Goal: Information Seeking & Learning: Learn about a topic

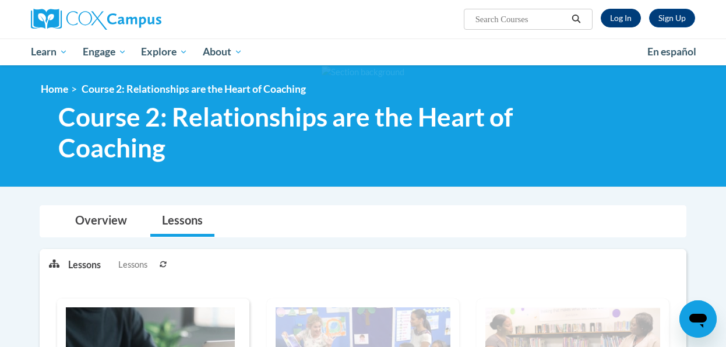
click at [616, 18] on link "Log In" at bounding box center [621, 18] width 40 height 19
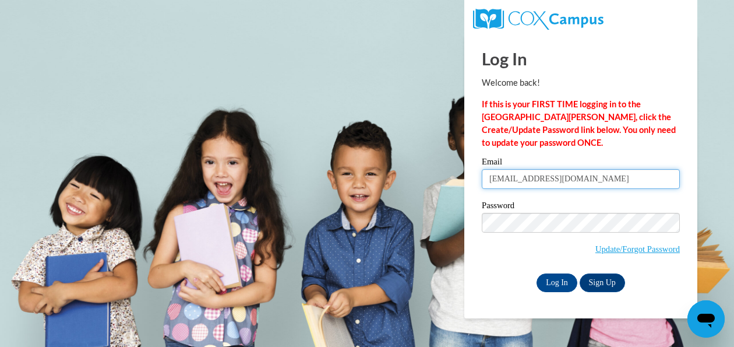
type input "bettyfreemanhub@aol.com"
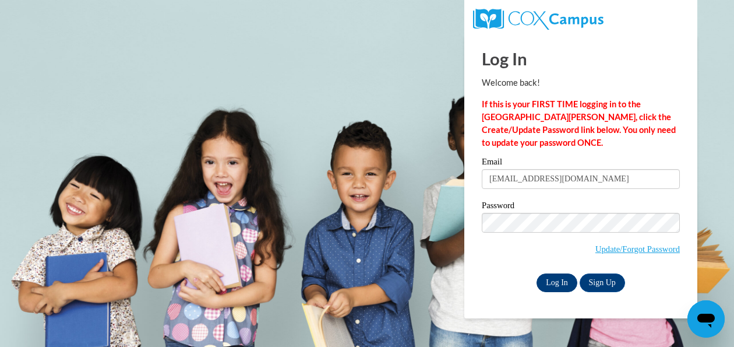
click at [555, 283] on input "Log In" at bounding box center [557, 282] width 41 height 19
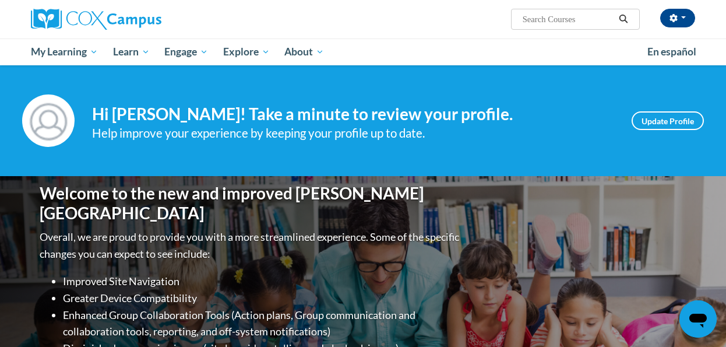
click at [559, 19] on input "Search..." at bounding box center [567, 19] width 93 height 14
type input "talk with me"
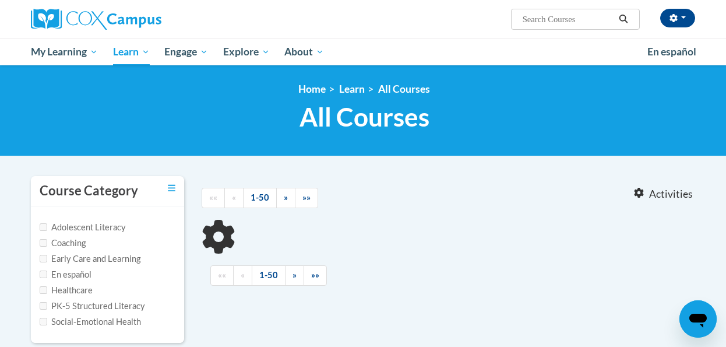
type input "talk with me"
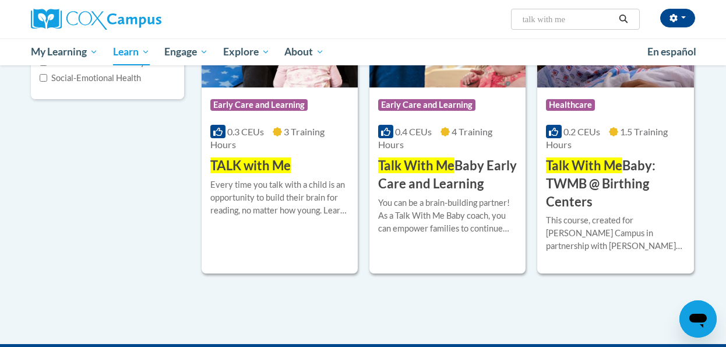
scroll to position [249, 0]
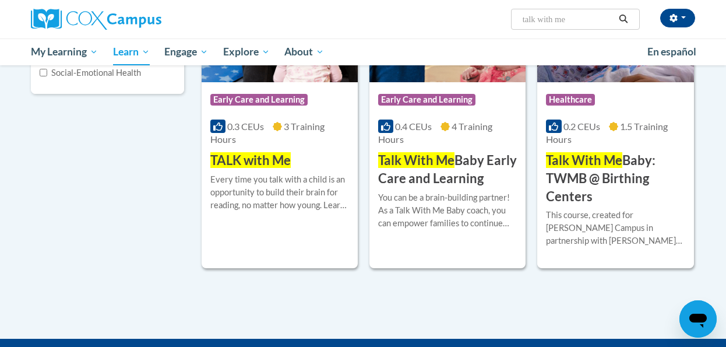
click at [224, 236] on div "Course Category: Early Care and Learning 0.3 CEUs 3 Training Hours COURSE TALK …" at bounding box center [280, 115] width 156 height 305
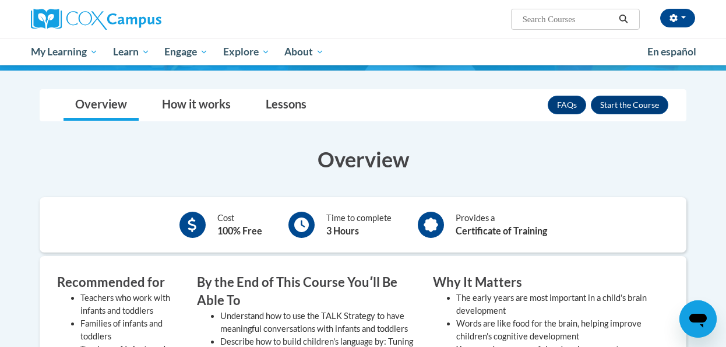
scroll to position [122, 0]
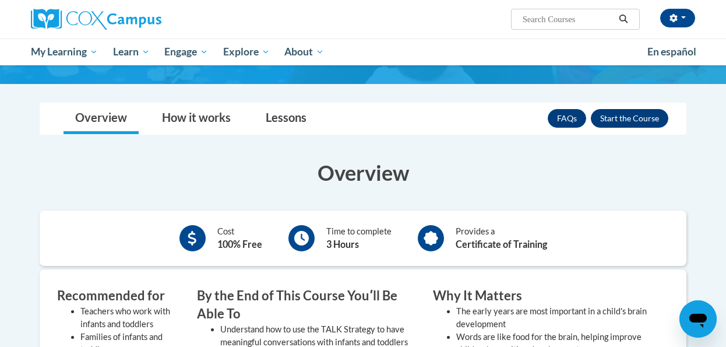
click at [602, 116] on button "Enroll" at bounding box center [629, 118] width 77 height 19
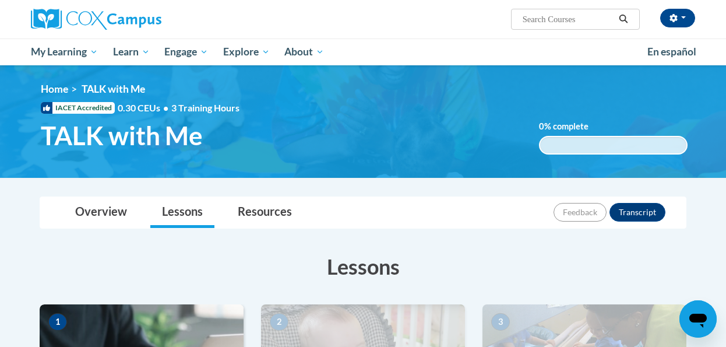
click at [587, 23] on input "Search..." at bounding box center [567, 19] width 93 height 14
type input "talk with me"
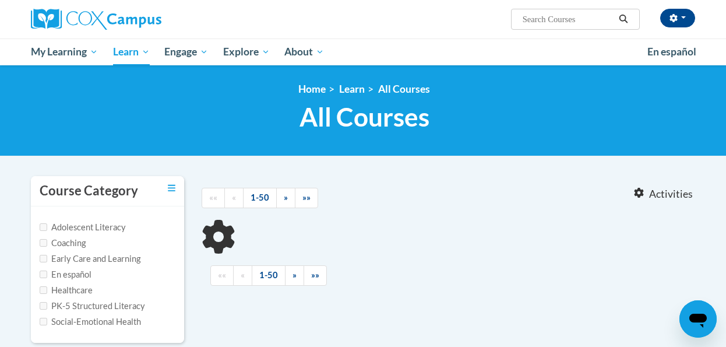
type input "talk with me"
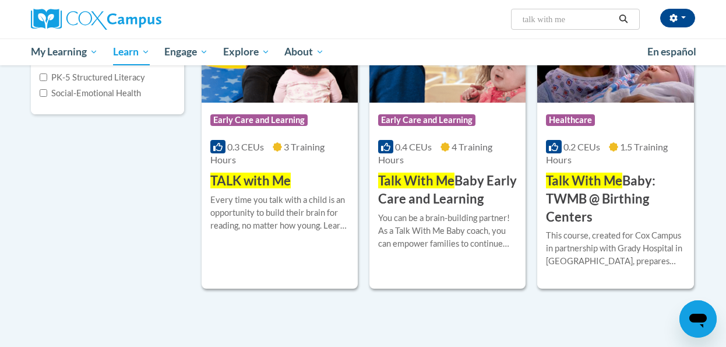
scroll to position [229, 0]
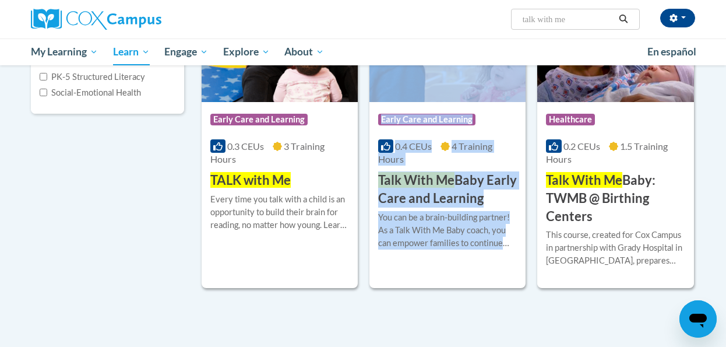
click at [382, 257] on div "More Info Enroll You can be a brain-building partner! As a Talk With Me Baby co…" at bounding box center [447, 236] width 156 height 59
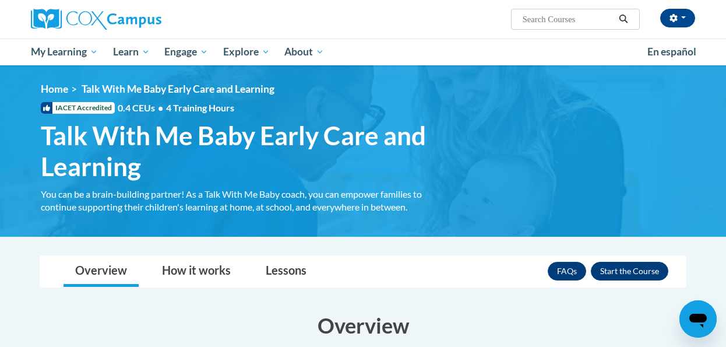
click at [633, 266] on button "Enroll" at bounding box center [629, 271] width 77 height 19
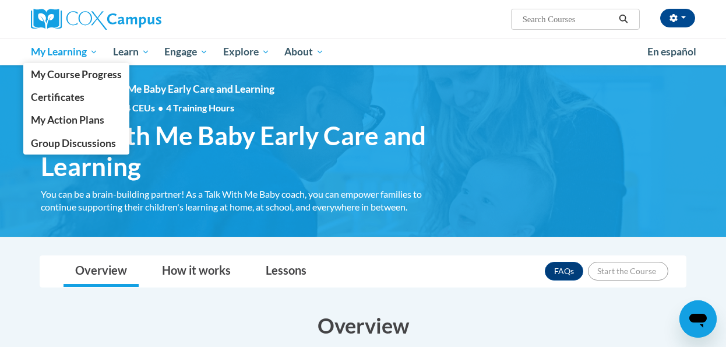
click at [65, 51] on span "My Learning" at bounding box center [64, 52] width 67 height 14
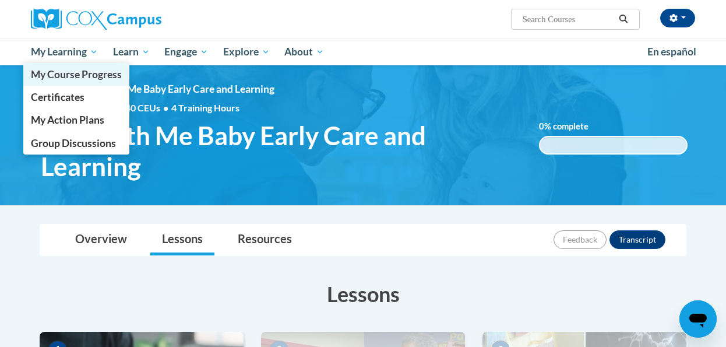
click at [65, 78] on span "My Course Progress" at bounding box center [76, 74] width 91 height 12
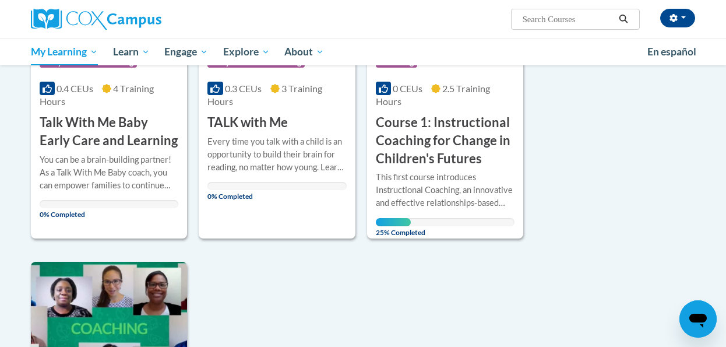
scroll to position [283, 0]
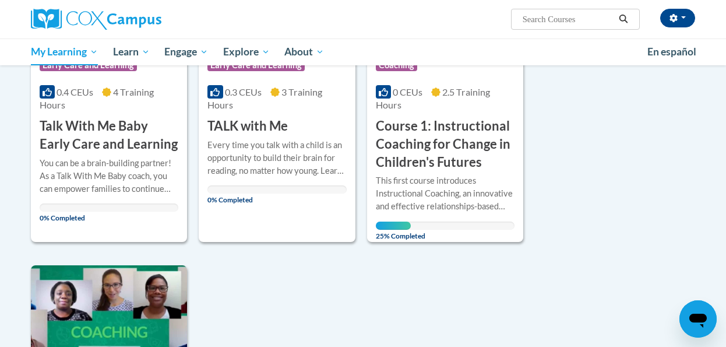
click at [553, 17] on input "Search..." at bounding box center [567, 19] width 93 height 14
type input "power of language"
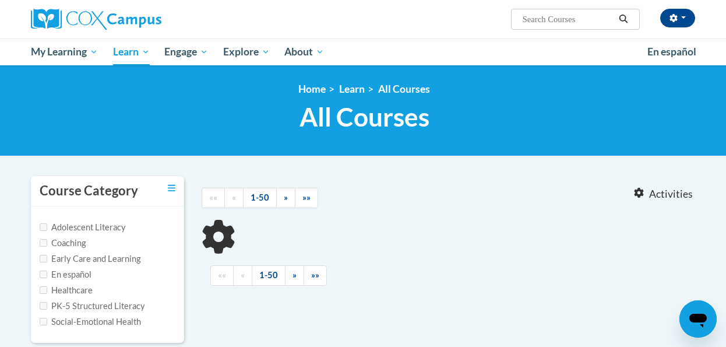
type input "power of language"
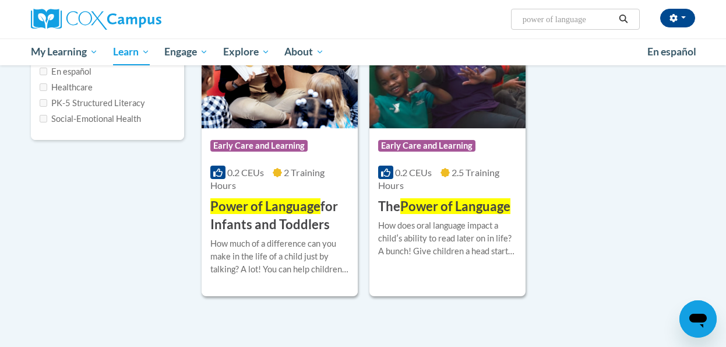
scroll to position [216, 0]
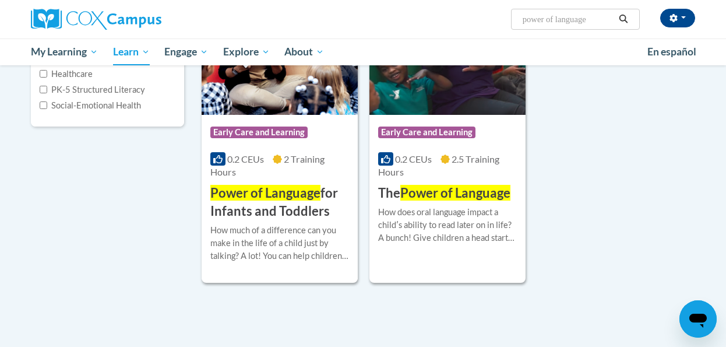
click at [307, 118] on div "Course Category: Early Care and Learning 0.2 CEUs 2 Training Hours COURSE Power…" at bounding box center [280, 167] width 156 height 105
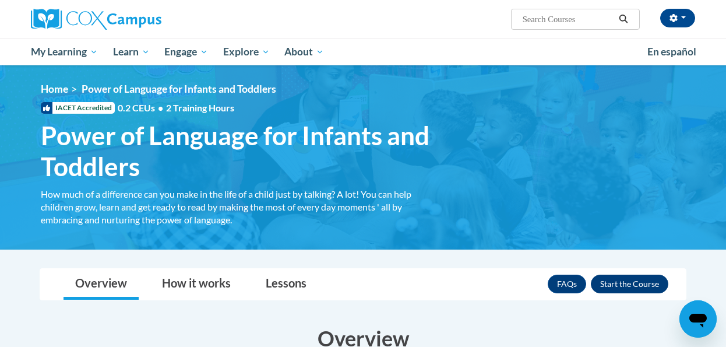
click at [631, 284] on button "Enroll" at bounding box center [629, 283] width 77 height 19
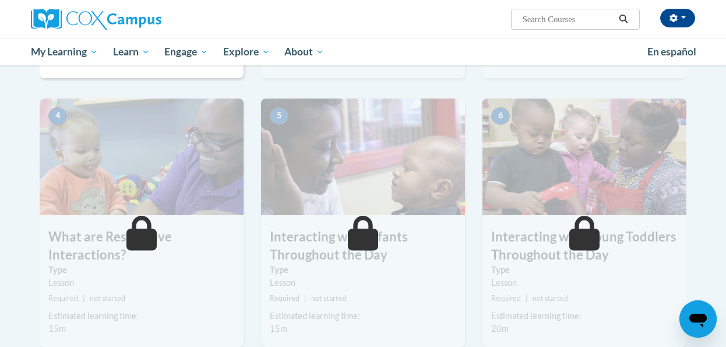
scroll to position [542, 0]
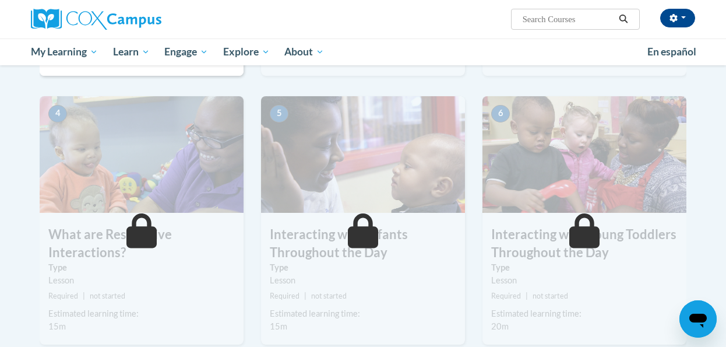
click at [588, 23] on input "Search..." at bounding box center [567, 19] width 93 height 14
type input "meaningful convers"
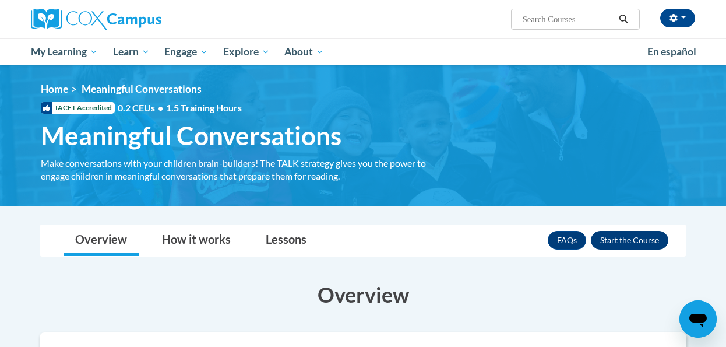
click at [637, 238] on button "Enroll" at bounding box center [629, 240] width 77 height 19
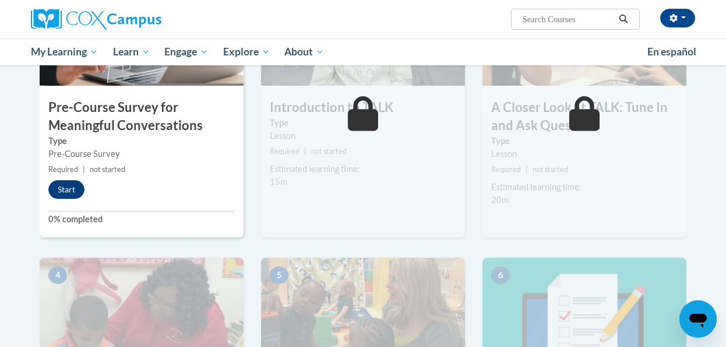
scroll to position [337, 0]
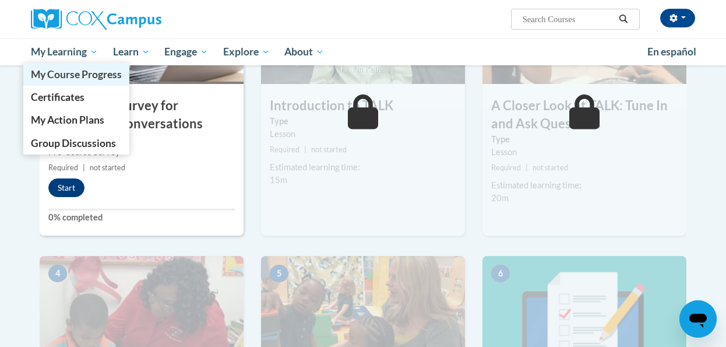
click at [76, 73] on span "My Course Progress" at bounding box center [76, 74] width 91 height 12
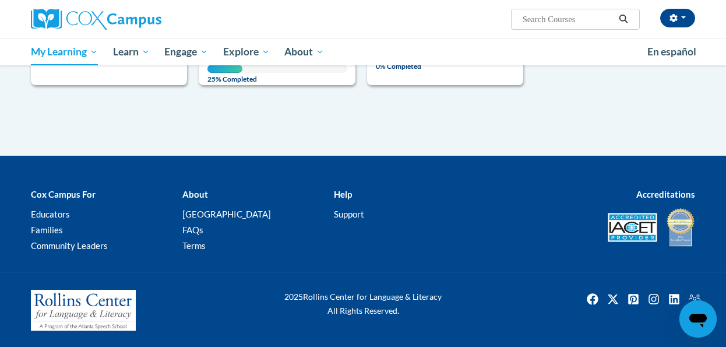
scroll to position [757, 0]
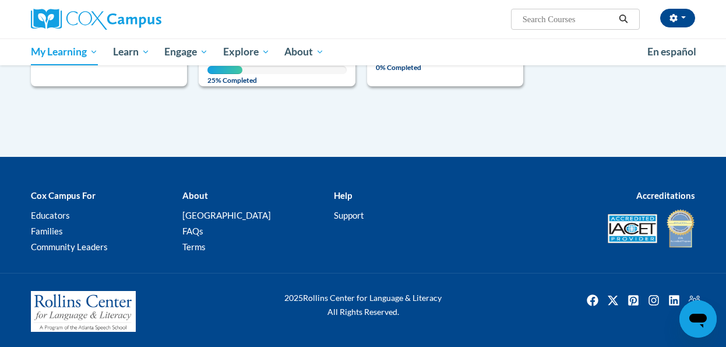
click at [207, 73] on div "More Info Open This first course introduces Instructional Coaching, an innovati…" at bounding box center [277, 50] width 156 height 68
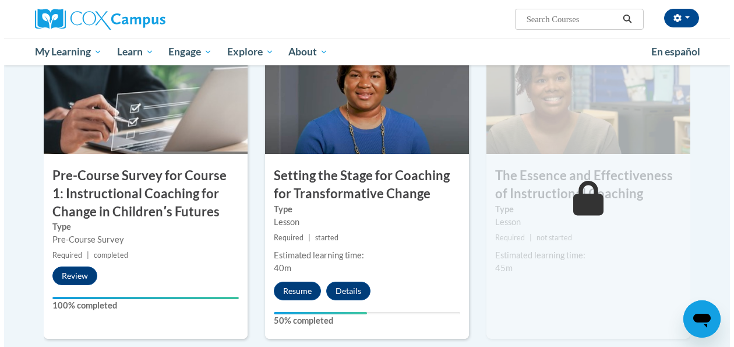
scroll to position [299, 0]
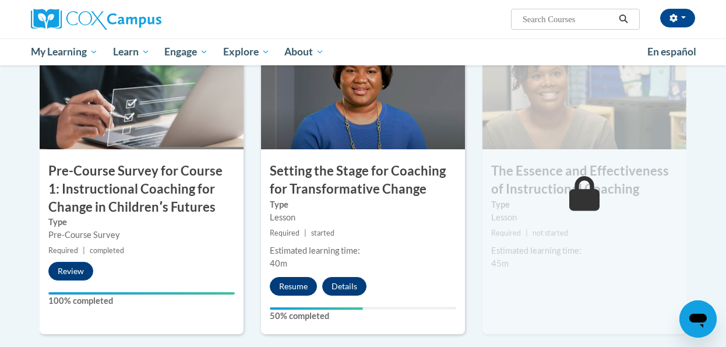
click at [289, 284] on button "Resume" at bounding box center [293, 286] width 47 height 19
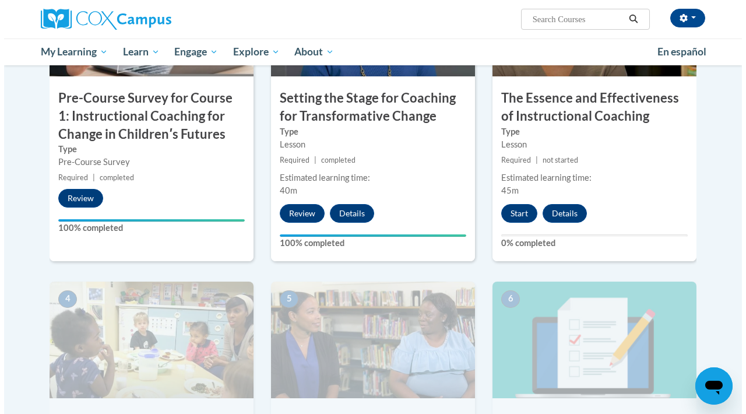
scroll to position [373, 0]
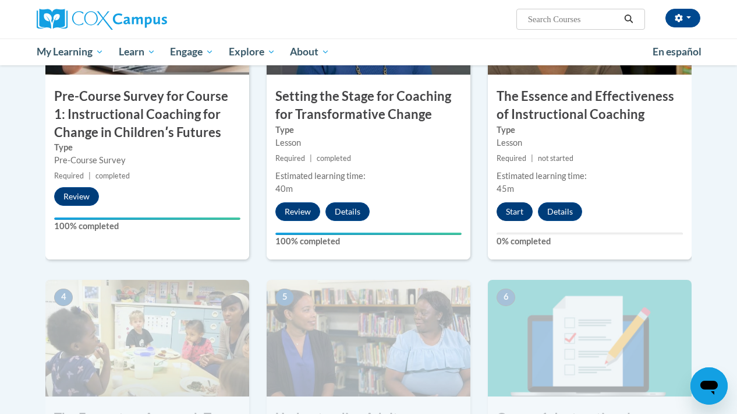
click at [509, 211] on button "Start" at bounding box center [515, 211] width 36 height 19
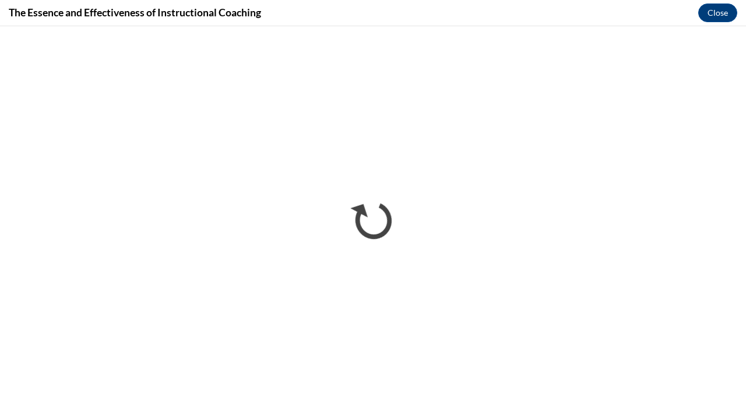
scroll to position [0, 0]
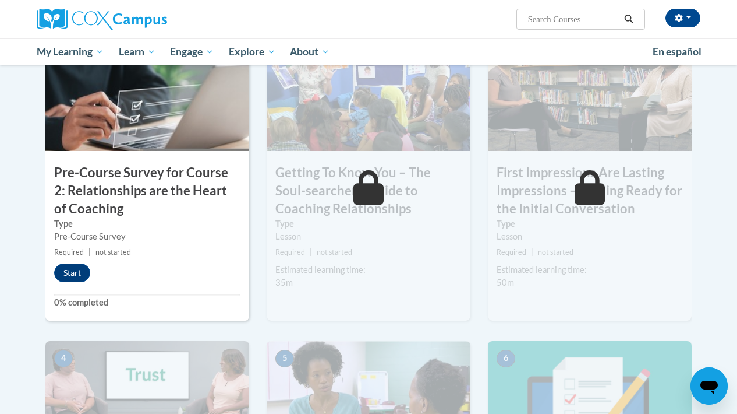
scroll to position [299, 0]
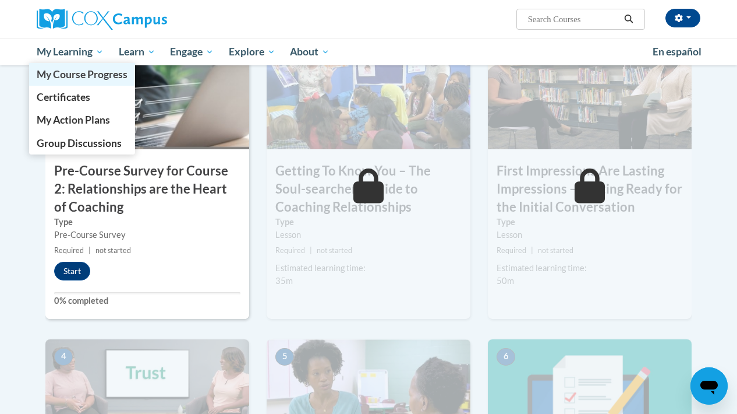
click at [83, 76] on span "My Course Progress" at bounding box center [82, 74] width 91 height 12
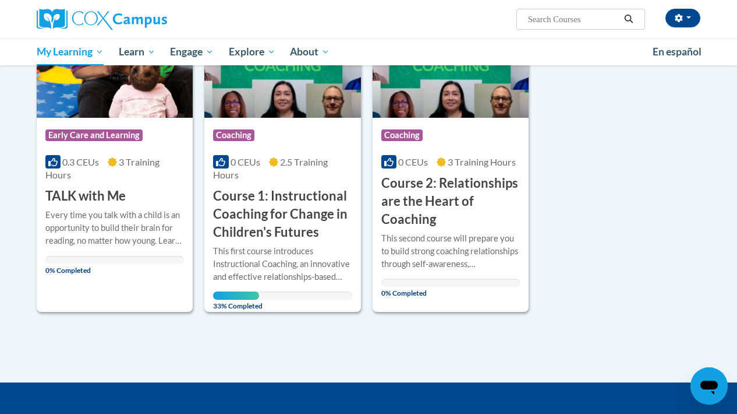
scroll to position [541, 0]
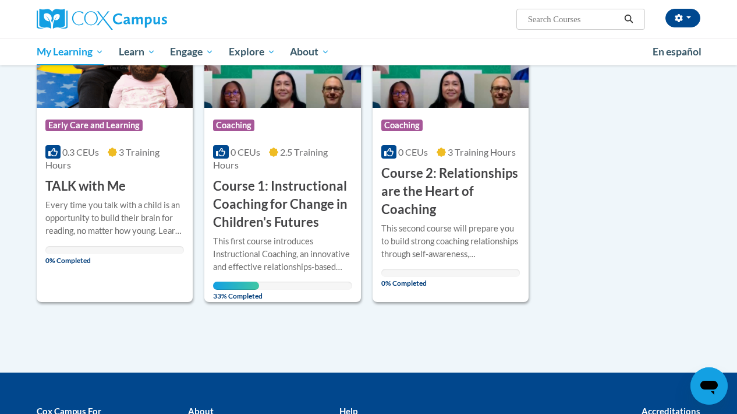
click at [290, 263] on div "This first course introduces Instructional Coaching, an innovative and effectiv…" at bounding box center [282, 254] width 139 height 38
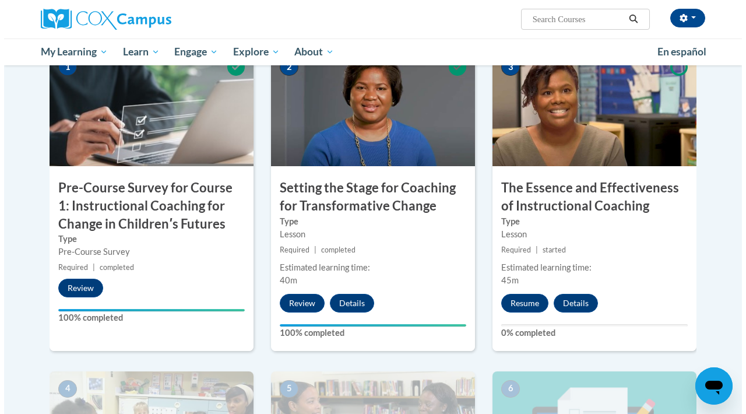
scroll to position [291, 0]
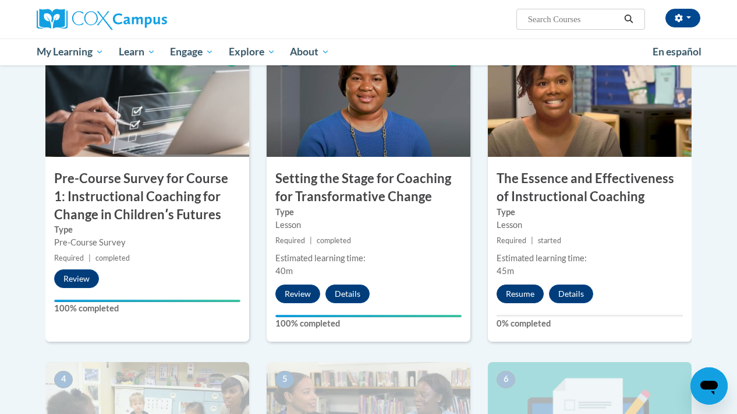
click at [524, 290] on button "Resume" at bounding box center [520, 293] width 47 height 19
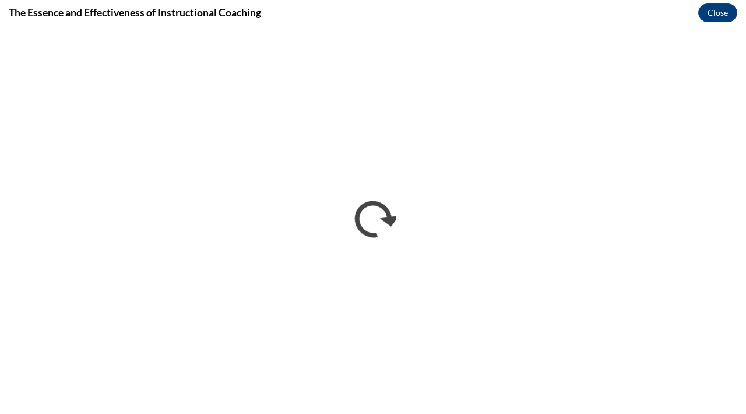
click at [611, 26] on div "The Essence and Effectiveness of Instructional Coaching Close" at bounding box center [373, 13] width 746 height 26
click at [719, 16] on button "Close" at bounding box center [717, 12] width 39 height 19
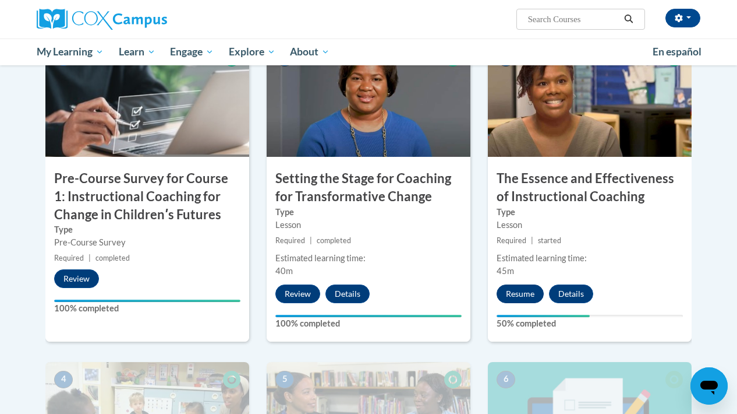
click at [527, 294] on button "Resume" at bounding box center [520, 293] width 47 height 19
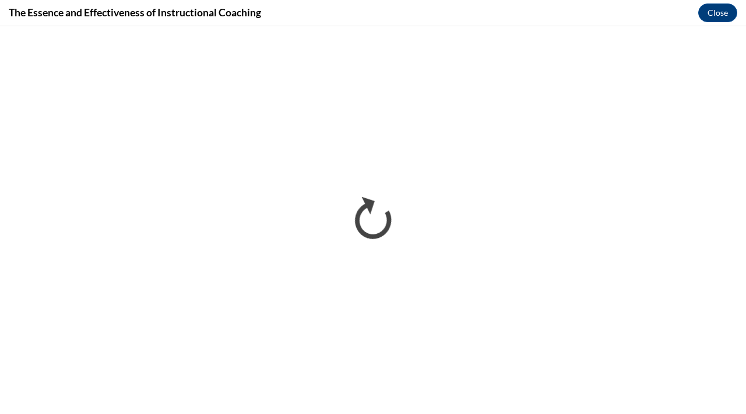
scroll to position [0, 0]
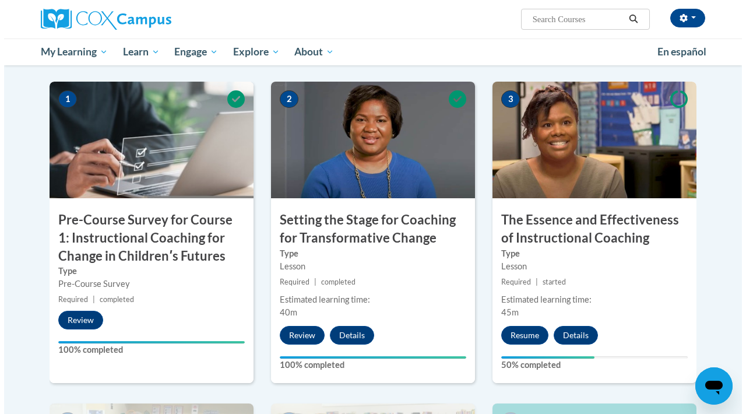
scroll to position [291, 0]
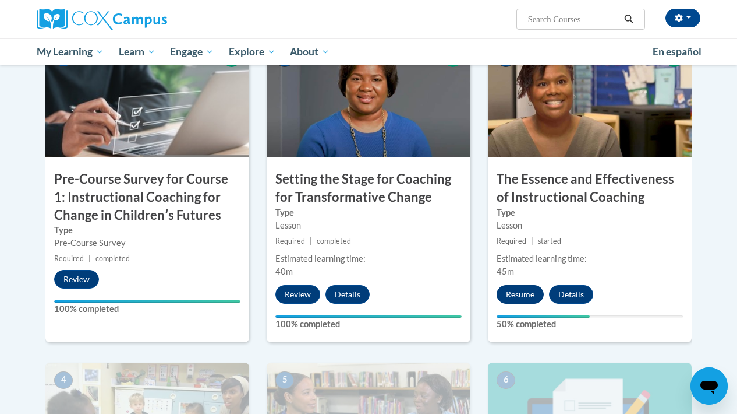
click at [532, 285] on button "Resume" at bounding box center [520, 294] width 47 height 19
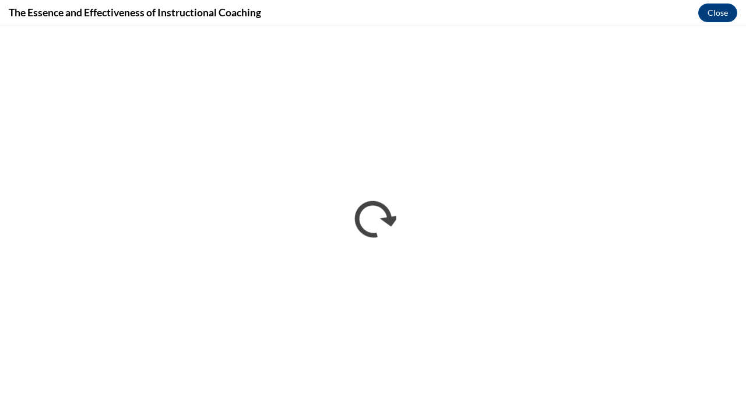
scroll to position [0, 0]
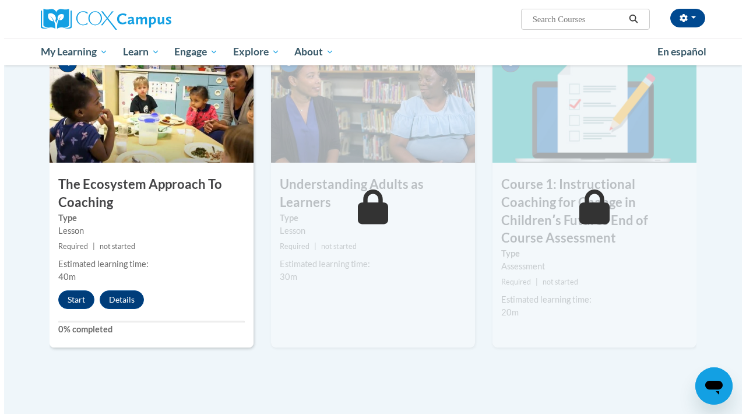
scroll to position [658, 0]
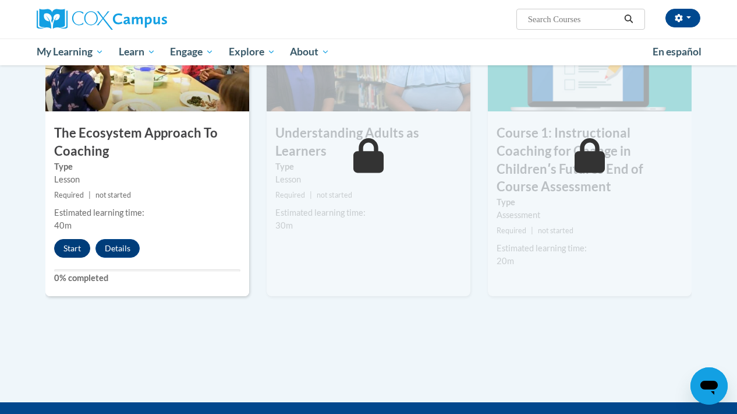
click at [76, 245] on button "Start" at bounding box center [72, 248] width 36 height 19
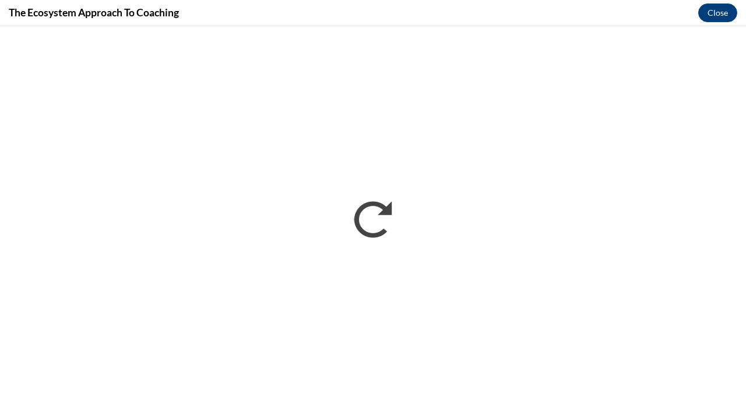
scroll to position [0, 0]
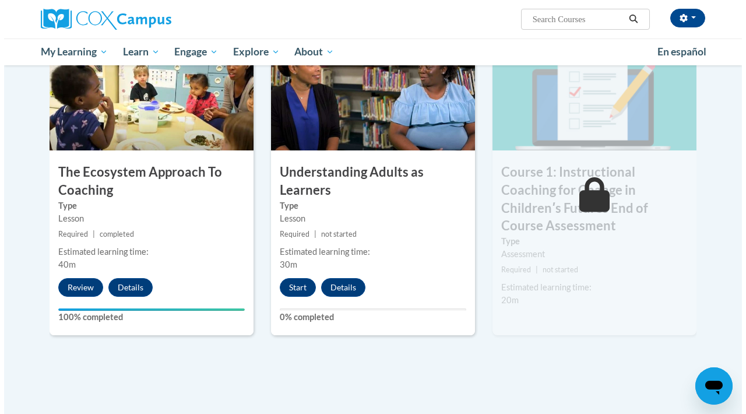
scroll to position [690, 0]
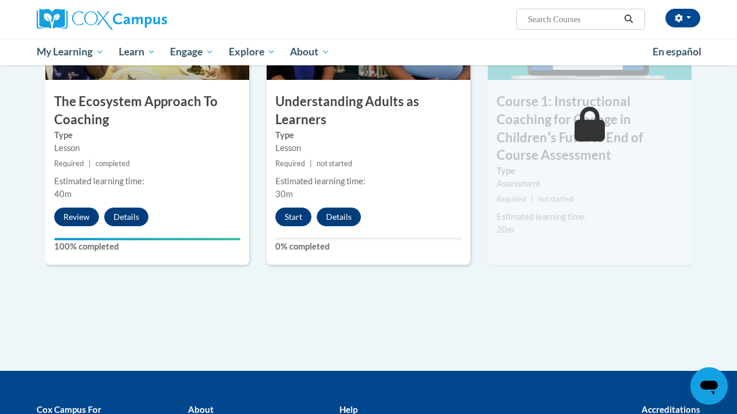
click at [295, 208] on button "Start" at bounding box center [294, 216] width 36 height 19
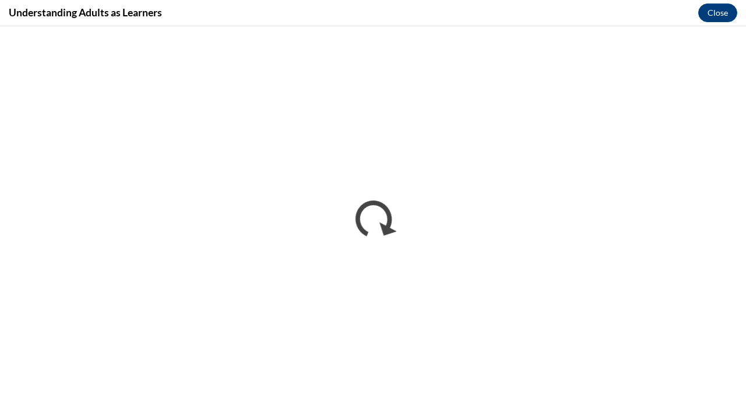
scroll to position [0, 0]
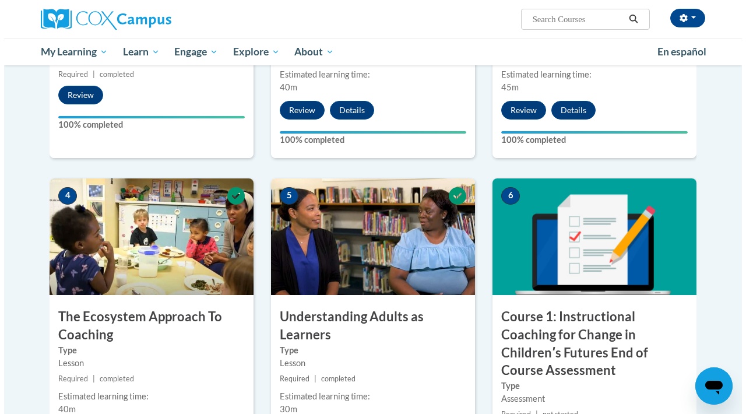
scroll to position [560, 0]
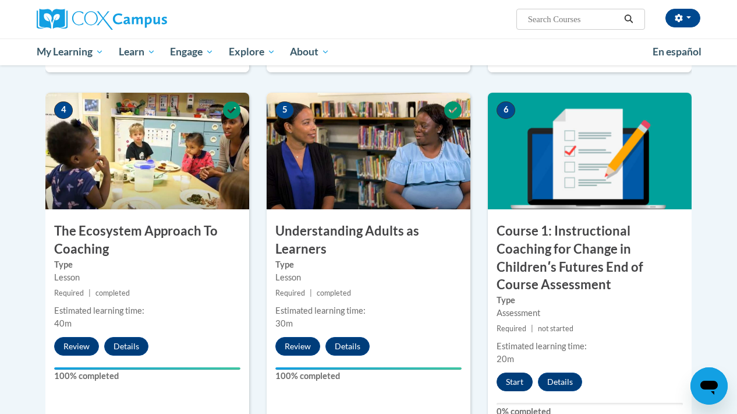
click at [514, 372] on button "Start" at bounding box center [515, 381] width 36 height 19
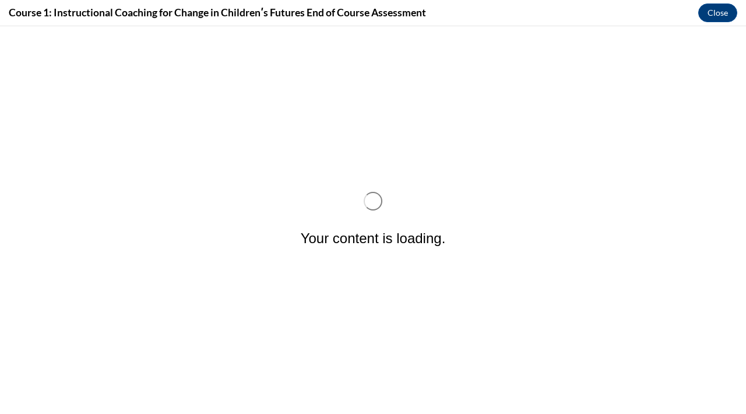
scroll to position [0, 0]
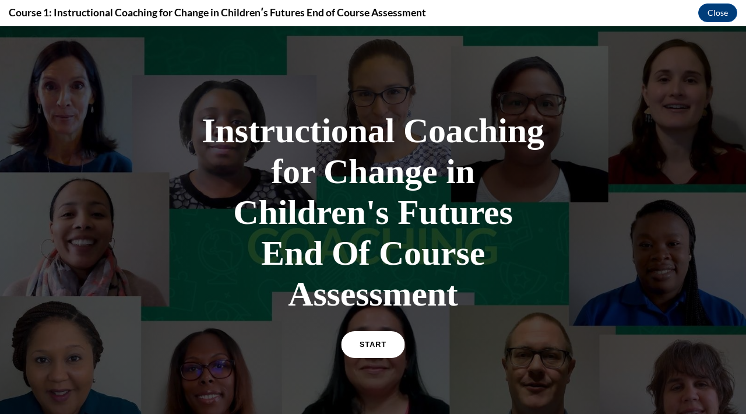
click at [383, 347] on link "START" at bounding box center [372, 344] width 63 height 27
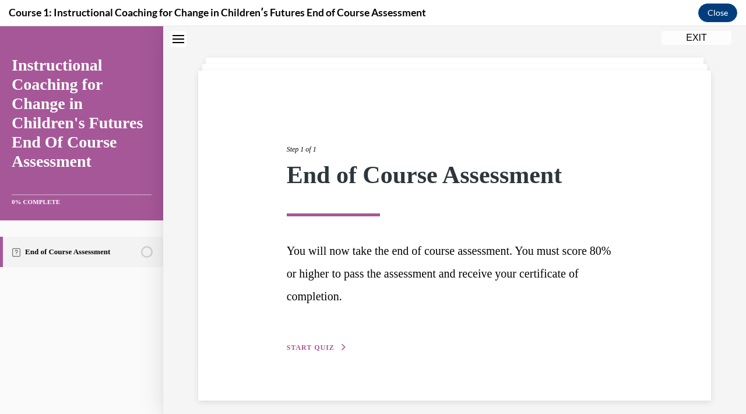
scroll to position [17, 0]
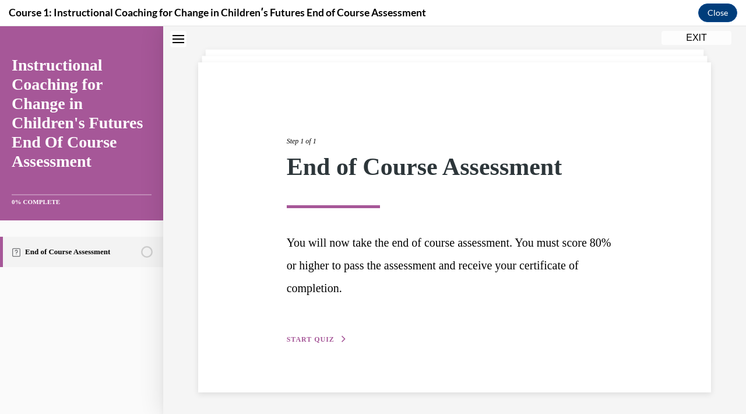
click at [316, 341] on span "START QUIZ" at bounding box center [311, 339] width 48 height 8
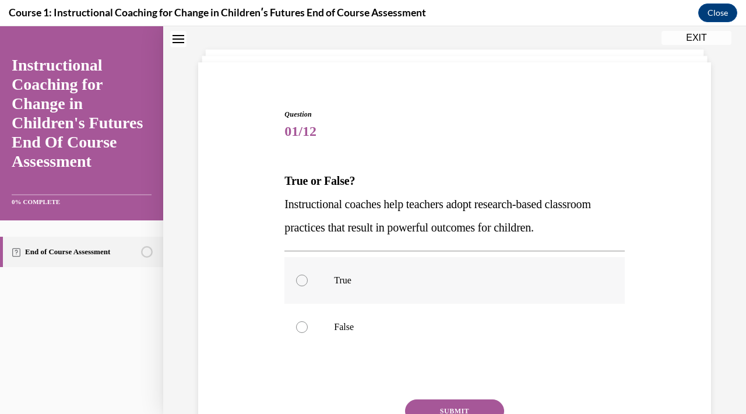
click at [307, 277] on label "True" at bounding box center [454, 280] width 340 height 47
click at [307, 277] on input "True" at bounding box center [302, 280] width 12 height 12
radio input "true"
click at [422, 405] on button "SUBMIT" at bounding box center [454, 410] width 99 height 23
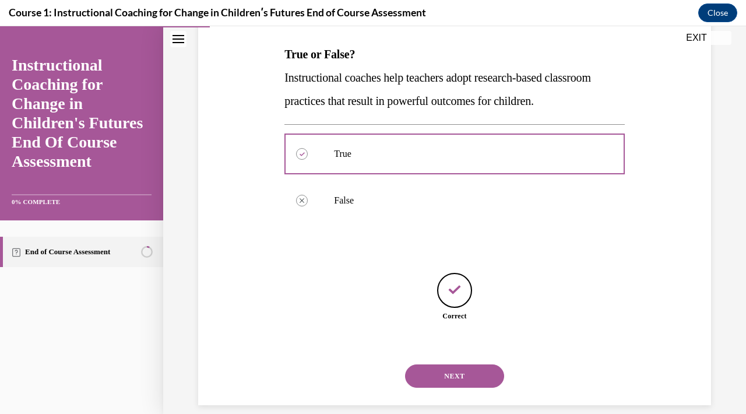
scroll to position [144, 0]
click at [428, 363] on button "NEXT" at bounding box center [454, 374] width 99 height 23
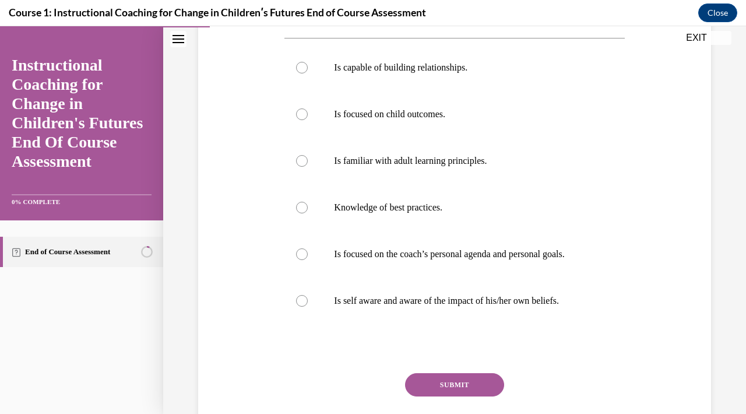
scroll to position [209, 0]
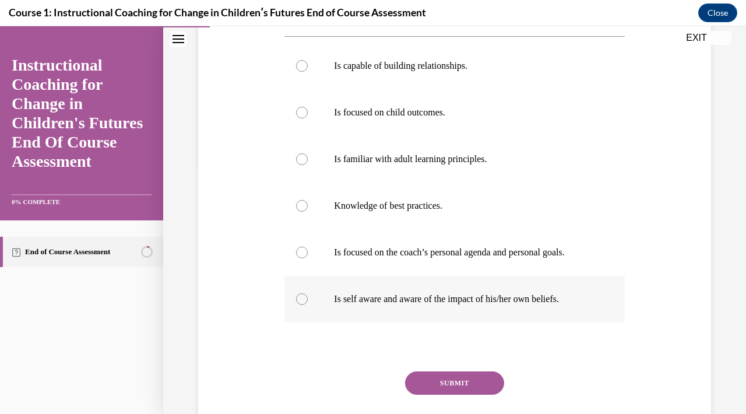
click at [581, 307] on label "Is self aware and aware of the impact of his/her own beliefs." at bounding box center [454, 299] width 340 height 47
click at [308, 305] on input "Is self aware and aware of the impact of his/her own beliefs." at bounding box center [302, 299] width 12 height 12
radio input "true"
click at [465, 390] on button "SUBMIT" at bounding box center [454, 382] width 99 height 23
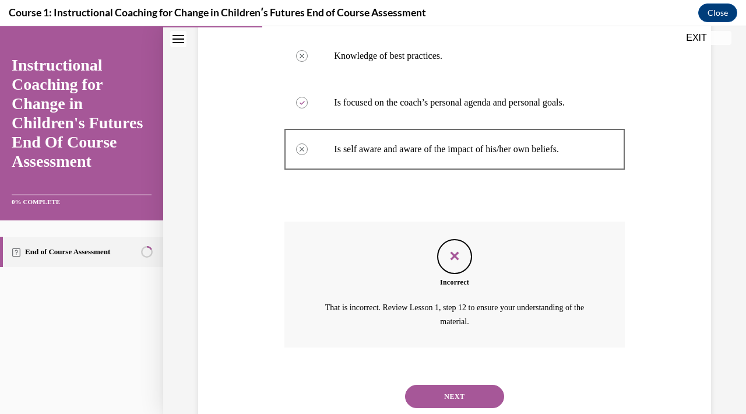
scroll to position [378, 0]
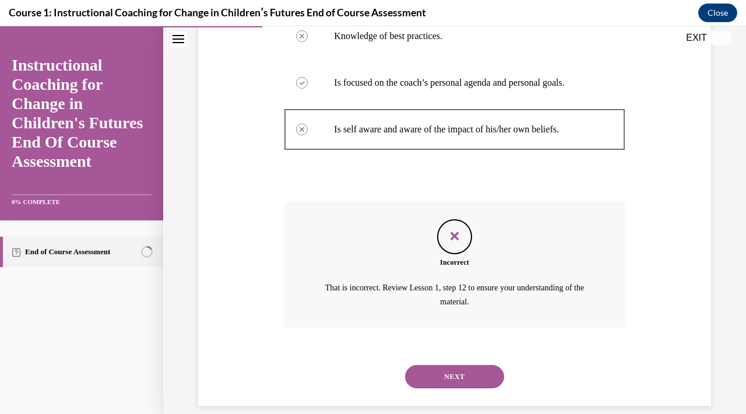
click at [463, 365] on button "NEXT" at bounding box center [454, 376] width 99 height 23
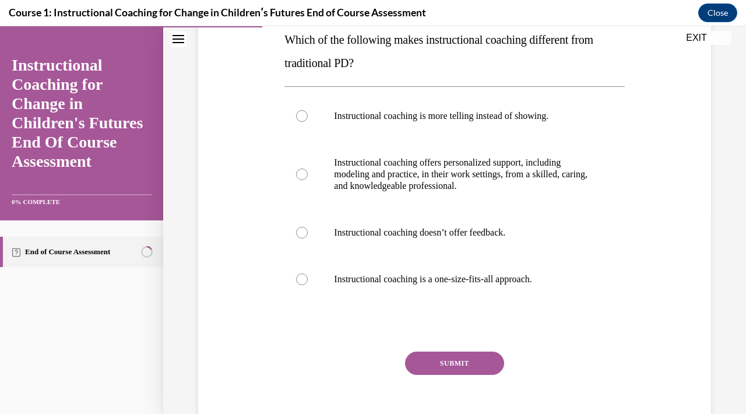
scroll to position [157, 0]
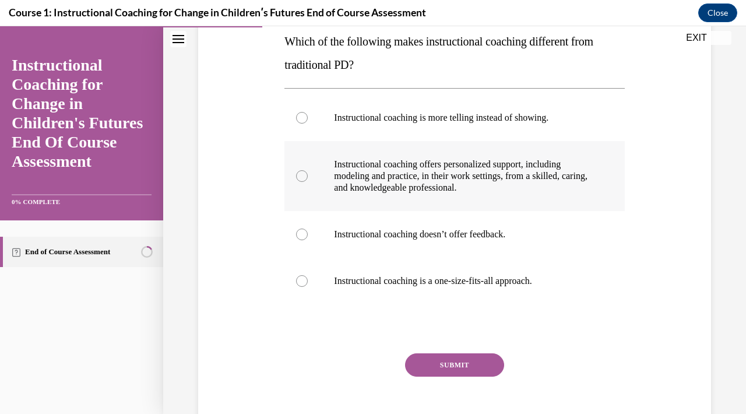
click at [545, 180] on p "Instructional coaching offers personalized support, including modeling and prac…" at bounding box center [464, 175] width 261 height 35
click at [308, 180] on input "Instructional coaching offers personalized support, including modeling and prac…" at bounding box center [302, 176] width 12 height 12
radio input "true"
click at [463, 361] on button "SUBMIT" at bounding box center [454, 364] width 99 height 23
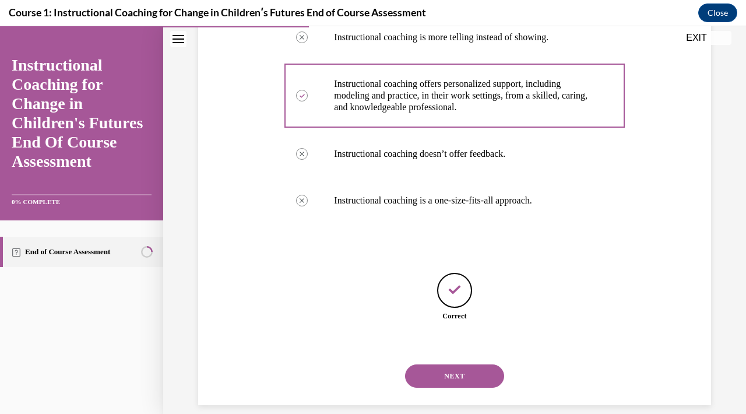
scroll to position [238, 0]
click at [458, 370] on button "NEXT" at bounding box center [454, 374] width 99 height 23
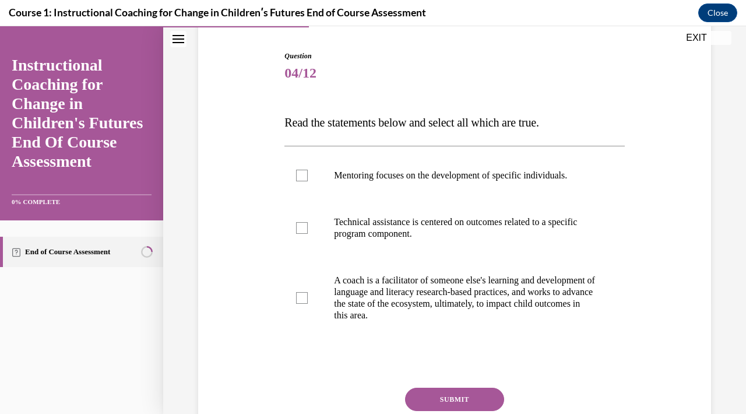
scroll to position [77, 0]
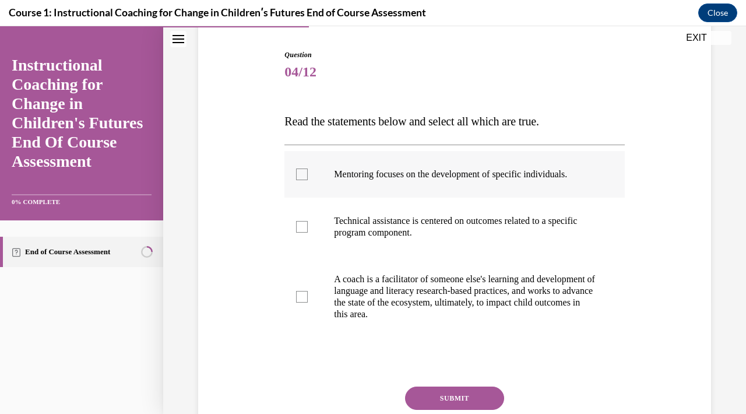
click at [545, 177] on p "Mentoring focuses on the development of specific individuals." at bounding box center [464, 174] width 261 height 12
click at [308, 177] on input "Mentoring focuses on the development of specific individuals." at bounding box center [302, 174] width 12 height 12
checkbox input "true"
click at [502, 298] on p "A coach is a facilitator of someone else's learning and development of language…" at bounding box center [464, 296] width 261 height 47
click at [308, 298] on input "A coach is a facilitator of someone else's learning and development of language…" at bounding box center [302, 297] width 12 height 12
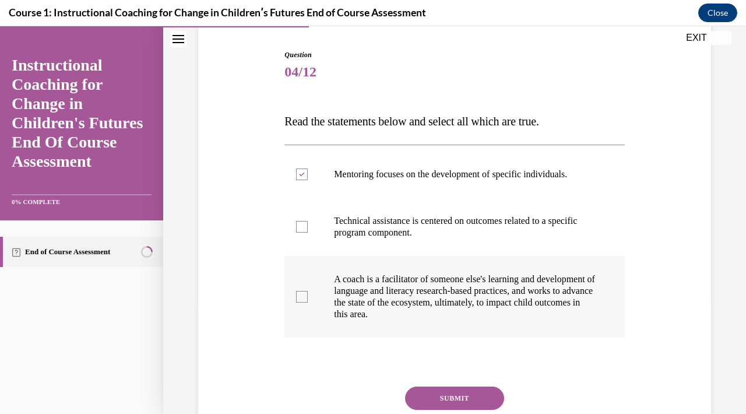
checkbox input "true"
click at [447, 410] on div "SUBMIT" at bounding box center [454, 415] width 340 height 58
click at [451, 391] on button "SUBMIT" at bounding box center [454, 397] width 99 height 23
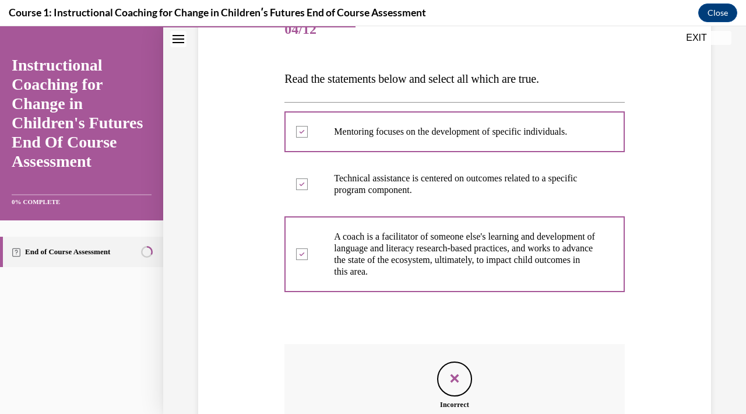
scroll to position [262, 0]
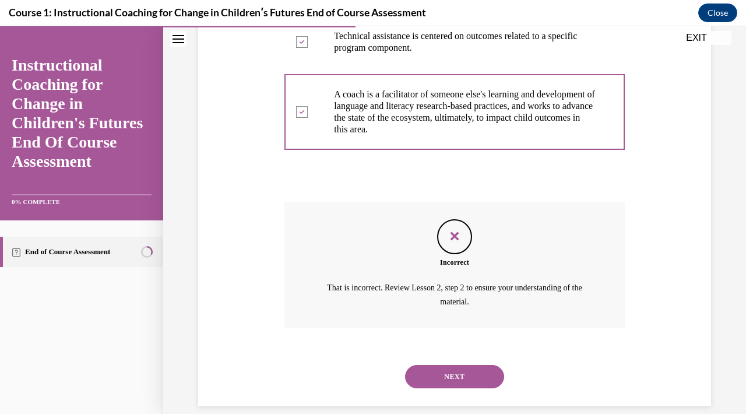
click at [449, 365] on button "NEXT" at bounding box center [454, 376] width 99 height 23
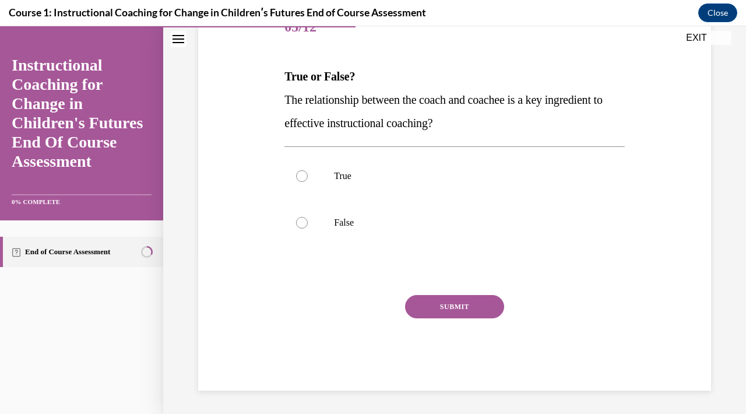
scroll to position [94, 0]
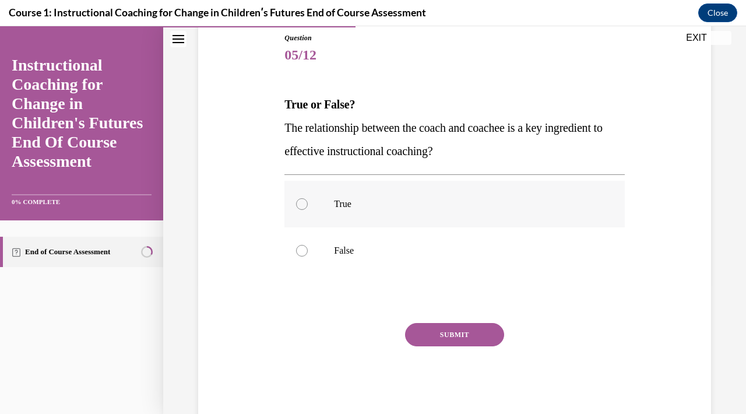
click at [365, 203] on p "True" at bounding box center [464, 204] width 261 height 12
click at [308, 203] on input "True" at bounding box center [302, 204] width 12 height 12
radio input "true"
click at [438, 327] on button "SUBMIT" at bounding box center [454, 334] width 99 height 23
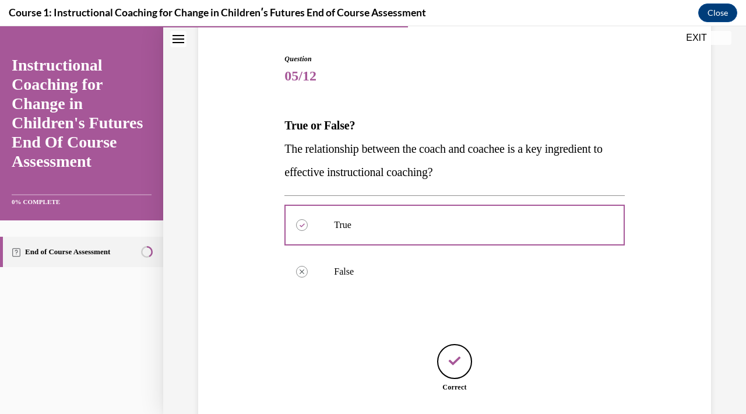
scroll to position [144, 0]
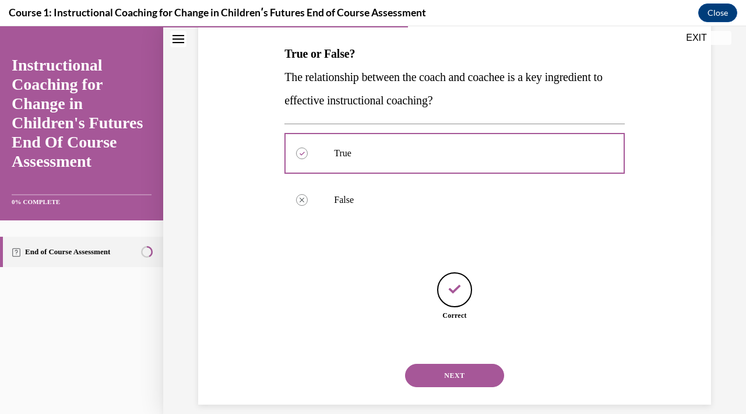
click at [443, 364] on button "NEXT" at bounding box center [454, 374] width 99 height 23
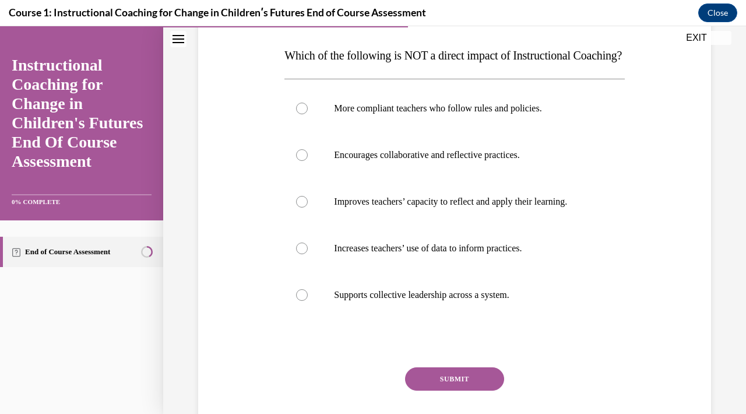
scroll to position [143, 0]
click at [509, 131] on label "More compliant teachers who follow rules and policies." at bounding box center [454, 107] width 340 height 47
click at [308, 114] on input "More compliant teachers who follow rules and policies." at bounding box center [302, 108] width 12 height 12
radio input "true"
click at [453, 390] on button "SUBMIT" at bounding box center [454, 377] width 99 height 23
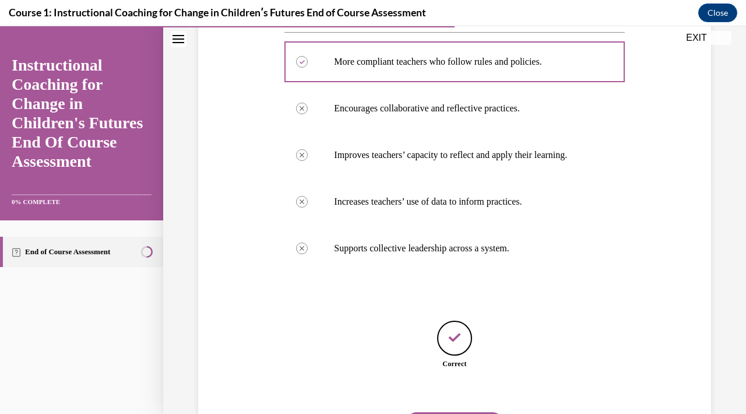
scroll to position [261, 0]
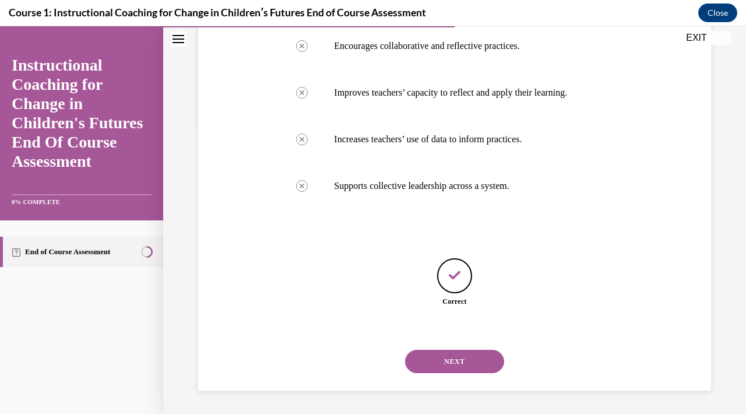
click at [457, 360] on button "NEXT" at bounding box center [454, 361] width 99 height 23
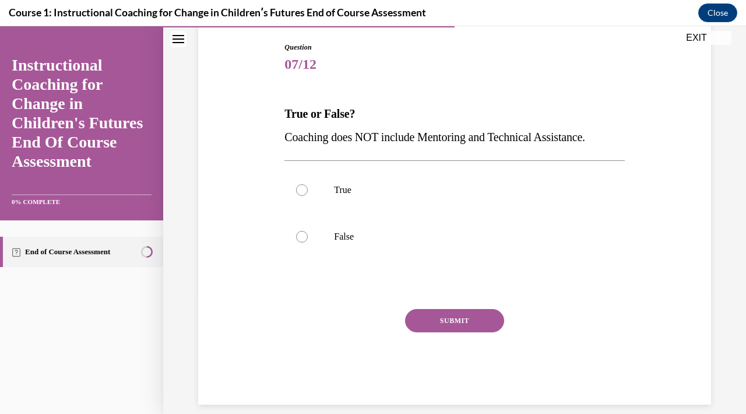
scroll to position [84, 0]
click at [304, 228] on label "False" at bounding box center [454, 236] width 340 height 47
click at [304, 231] on input "False" at bounding box center [302, 237] width 12 height 12
radio input "true"
click at [419, 315] on button "SUBMIT" at bounding box center [454, 320] width 99 height 23
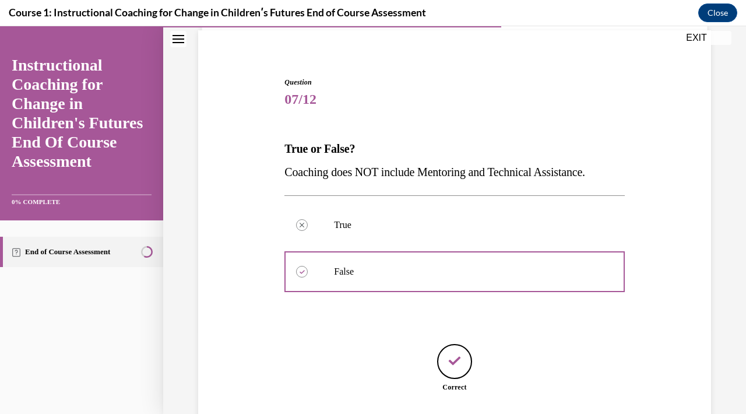
scroll to position [121, 0]
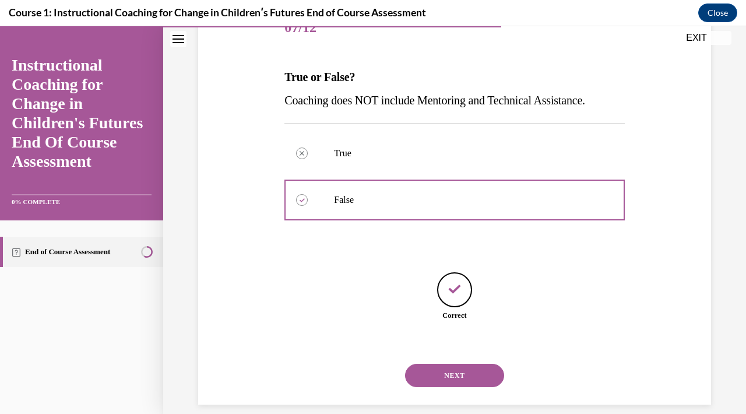
click at [423, 363] on button "NEXT" at bounding box center [454, 374] width 99 height 23
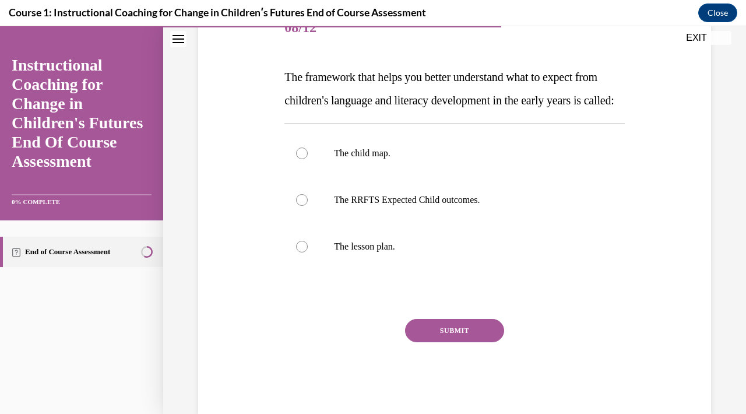
scroll to position [94, 0]
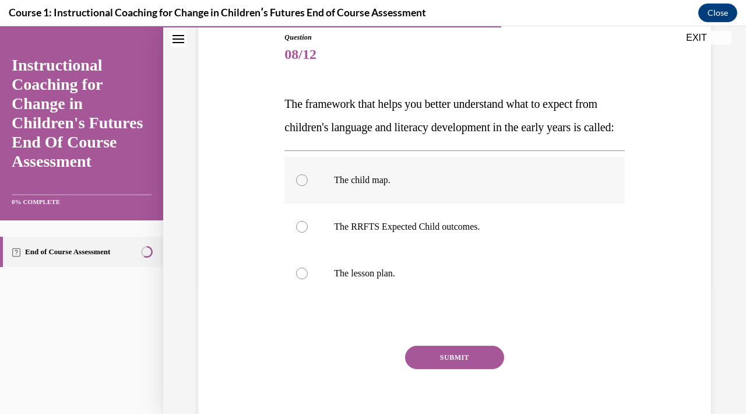
click at [384, 186] on p "The child map." at bounding box center [464, 180] width 261 height 12
click at [308, 186] on input "The child map." at bounding box center [302, 180] width 12 height 12
radio input "true"
click at [418, 369] on button "SUBMIT" at bounding box center [454, 356] width 99 height 23
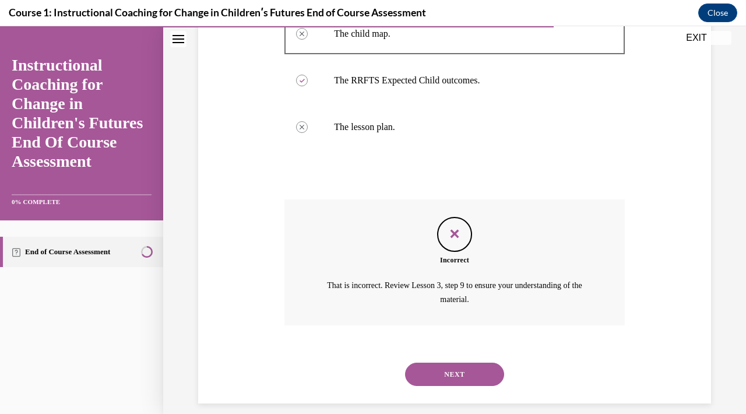
scroll to position [262, 0]
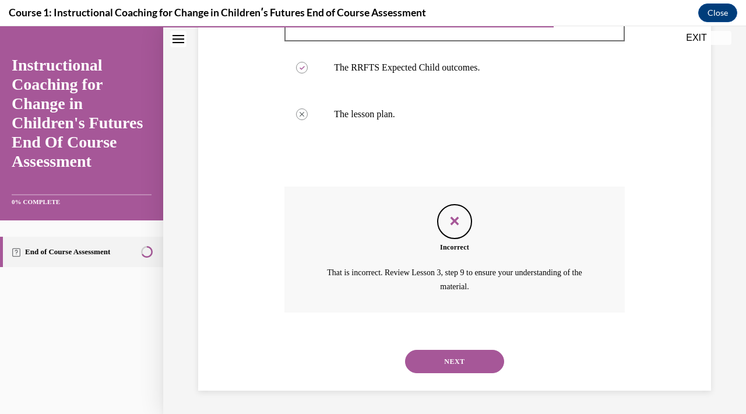
click at [423, 361] on button "NEXT" at bounding box center [454, 361] width 99 height 23
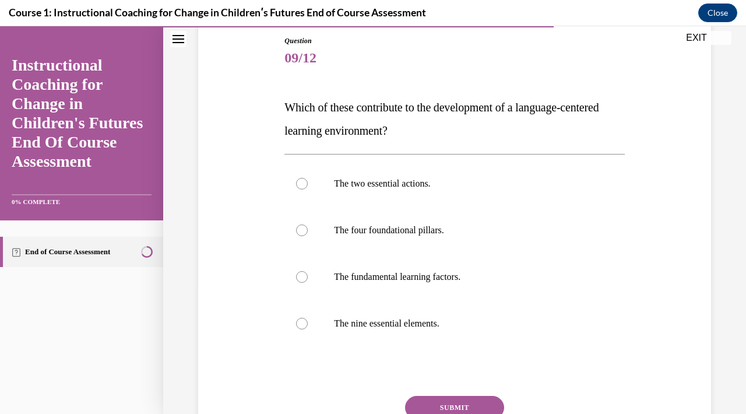
scroll to position [95, 0]
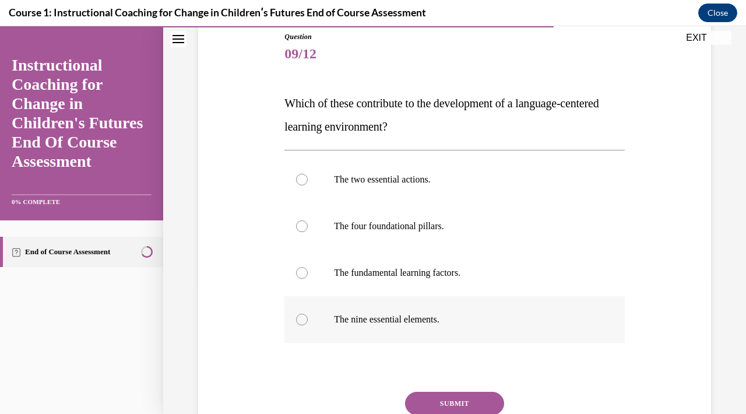
click at [412, 337] on label "The nine essential elements." at bounding box center [454, 319] width 340 height 47
click at [308, 325] on input "The nine essential elements." at bounding box center [302, 319] width 12 height 12
radio input "true"
click at [440, 407] on button "SUBMIT" at bounding box center [454, 402] width 99 height 23
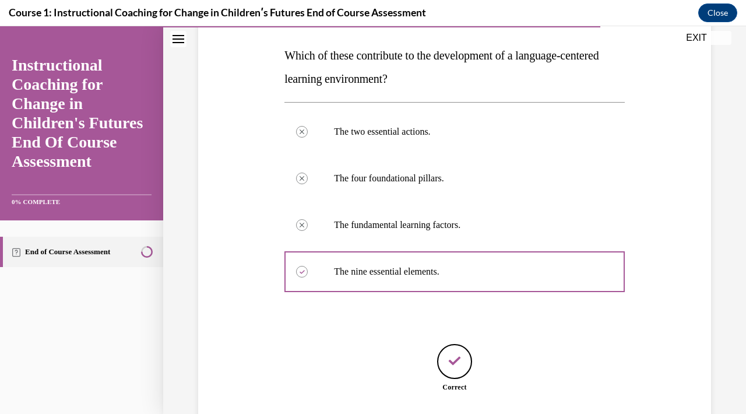
scroll to position [214, 0]
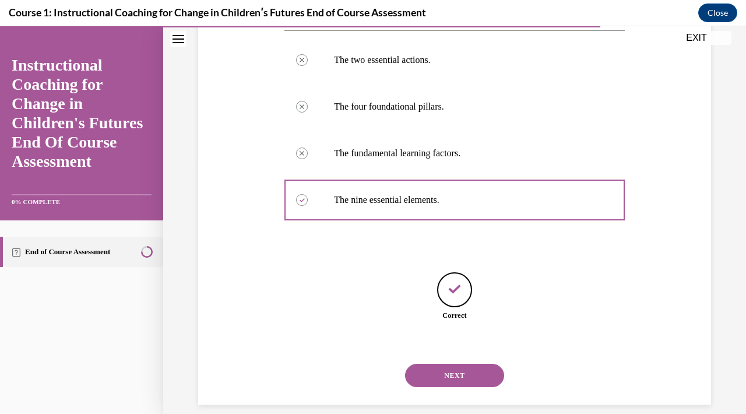
click at [449, 366] on button "NEXT" at bounding box center [454, 374] width 99 height 23
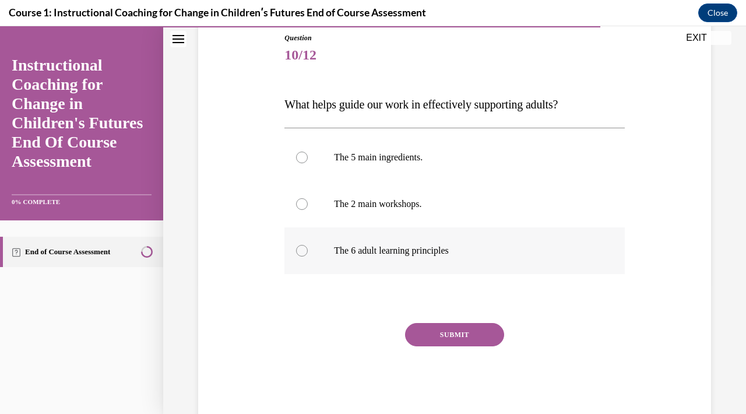
click at [423, 249] on p "The 6 adult learning principles" at bounding box center [464, 251] width 261 height 12
click at [308, 249] on input "The 6 adult learning principles" at bounding box center [302, 251] width 12 height 12
radio input "true"
click at [446, 331] on button "SUBMIT" at bounding box center [454, 334] width 99 height 23
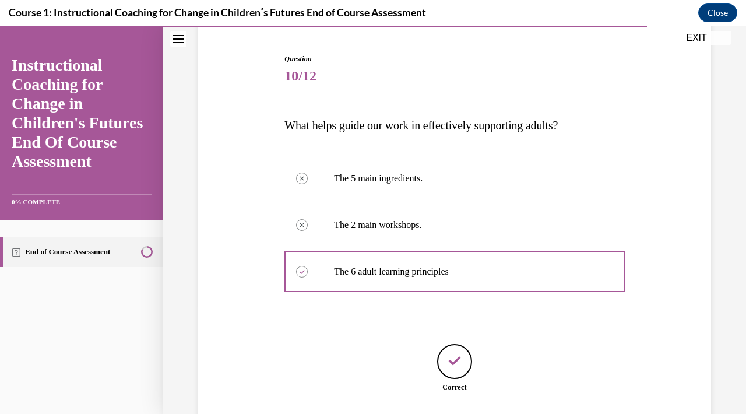
scroll to position [144, 0]
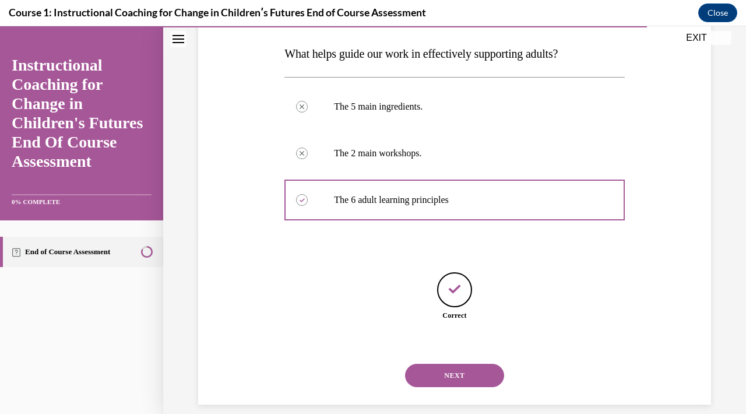
click at [451, 368] on button "NEXT" at bounding box center [454, 374] width 99 height 23
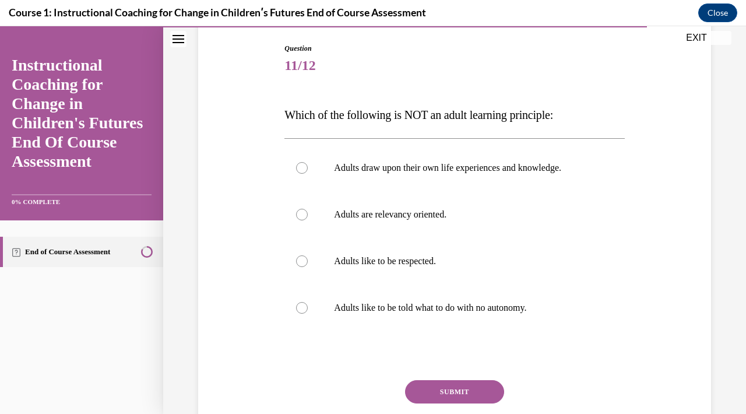
scroll to position [84, 0]
click at [521, 314] on label "Adults like to be told what to do with no autonomy." at bounding box center [454, 307] width 340 height 47
click at [308, 313] on input "Adults like to be told what to do with no autonomy." at bounding box center [302, 307] width 12 height 12
radio input "true"
click at [452, 397] on button "SUBMIT" at bounding box center [454, 390] width 99 height 23
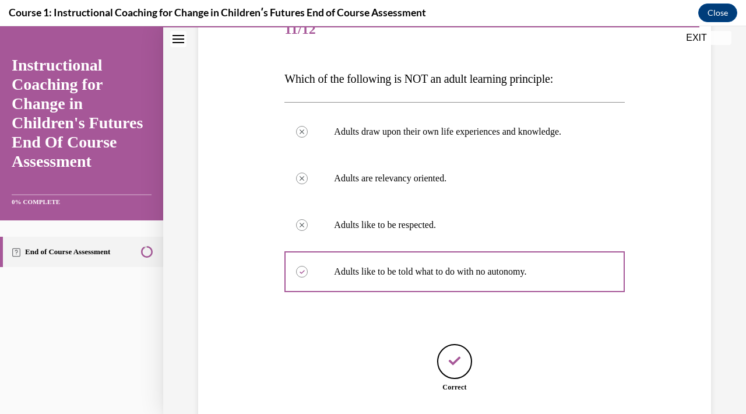
scroll to position [191, 0]
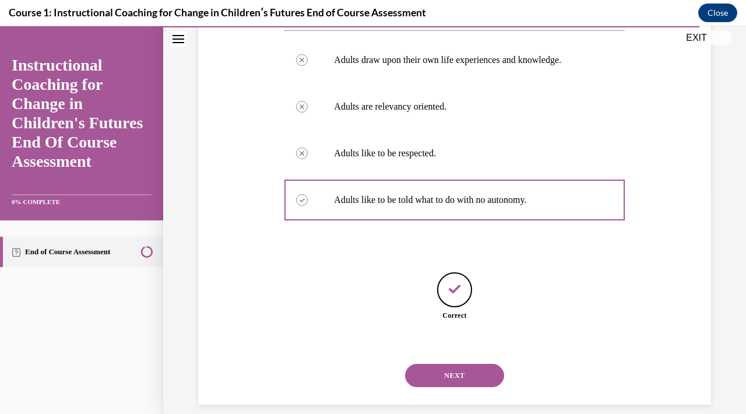
click at [464, 363] on button "NEXT" at bounding box center [454, 374] width 99 height 23
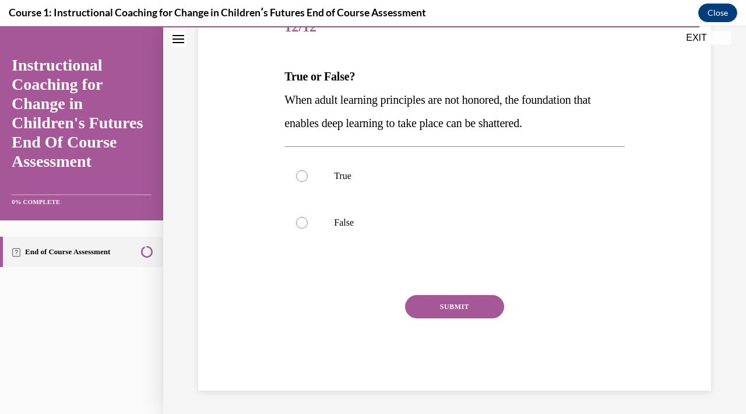
scroll to position [94, 0]
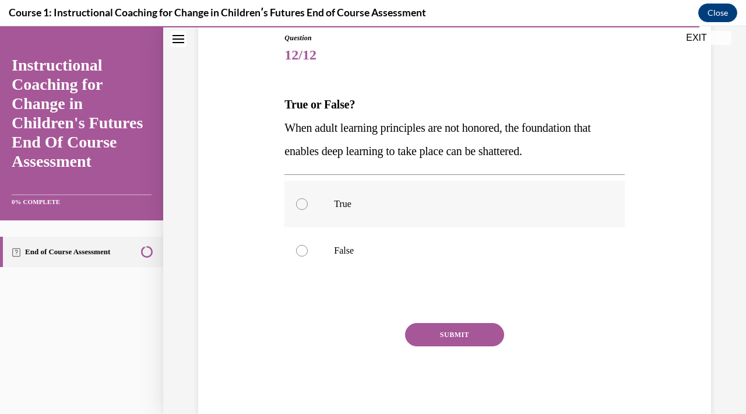
click at [330, 212] on label "True" at bounding box center [454, 204] width 340 height 47
click at [308, 210] on input "True" at bounding box center [302, 204] width 12 height 12
radio input "true"
click at [414, 330] on button "SUBMIT" at bounding box center [454, 334] width 99 height 23
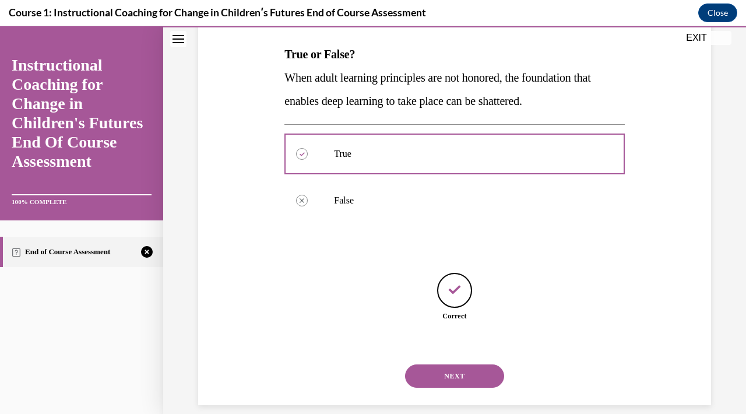
scroll to position [144, 0]
click at [450, 371] on button "NEXT" at bounding box center [454, 374] width 99 height 23
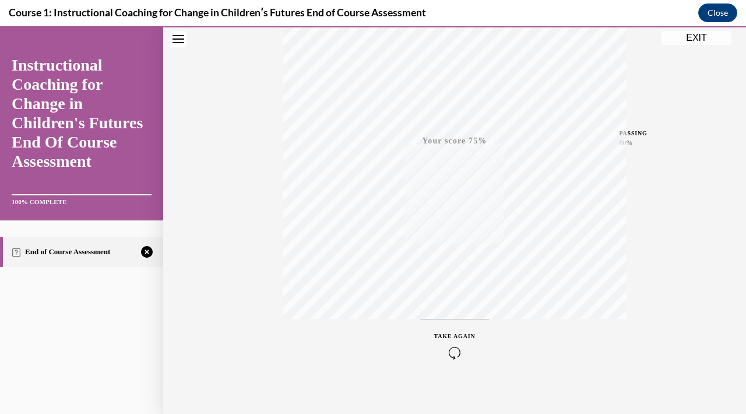
scroll to position [174, 0]
click at [449, 346] on icon "button" at bounding box center [454, 342] width 41 height 13
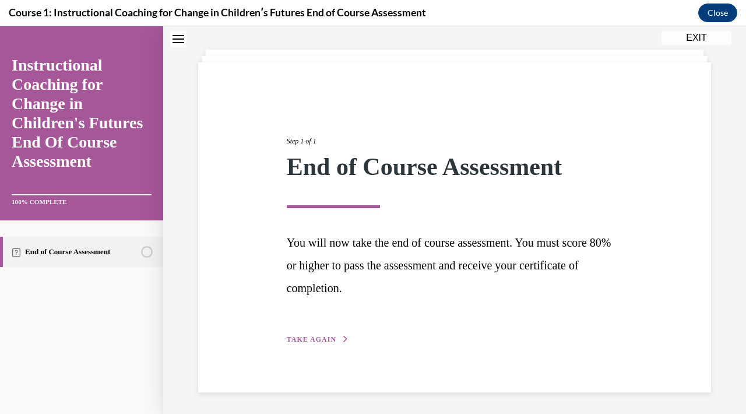
click at [306, 338] on span "TAKE AGAIN" at bounding box center [312, 339] width 50 height 8
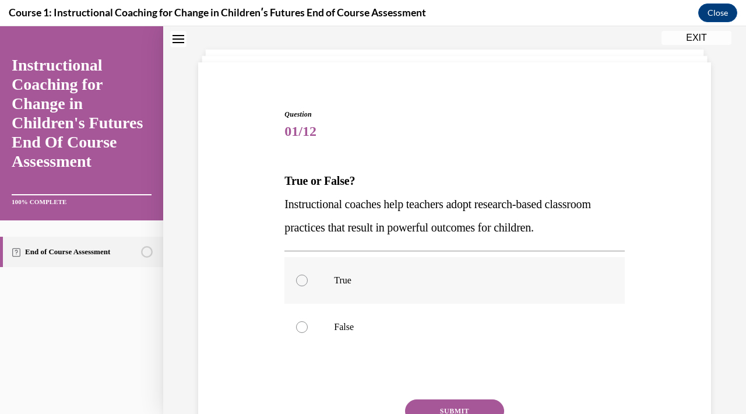
click at [308, 280] on label "True" at bounding box center [454, 280] width 340 height 47
click at [308, 280] on input "True" at bounding box center [302, 280] width 12 height 12
radio input "true"
click at [432, 387] on div "Question 01/12 True or False? Instructional coaches help teachers adopt researc…" at bounding box center [454, 302] width 340 height 386
click at [428, 405] on button "SUBMIT" at bounding box center [454, 410] width 99 height 23
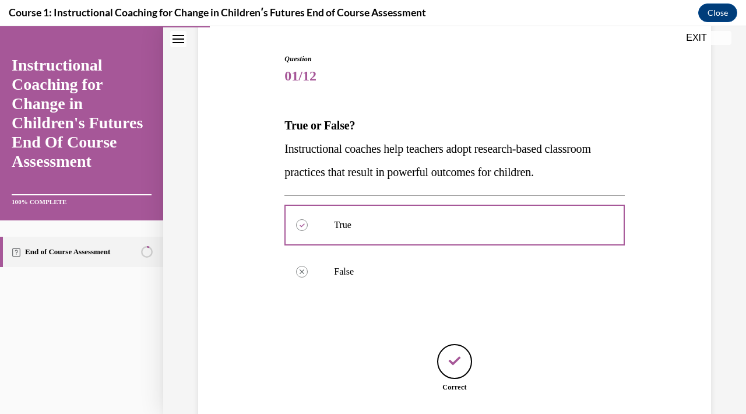
scroll to position [144, 0]
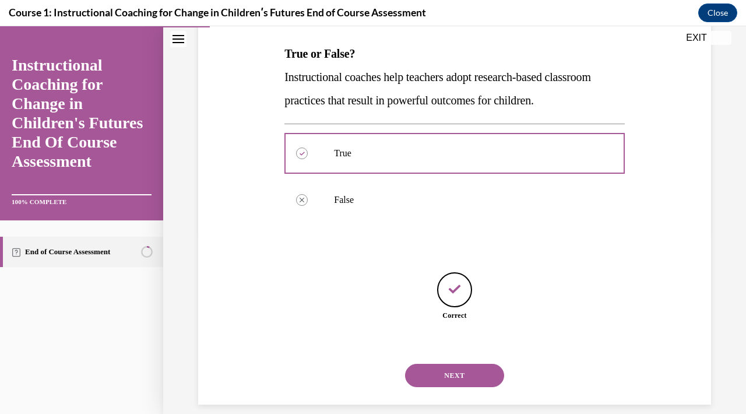
click at [428, 363] on button "NEXT" at bounding box center [454, 374] width 99 height 23
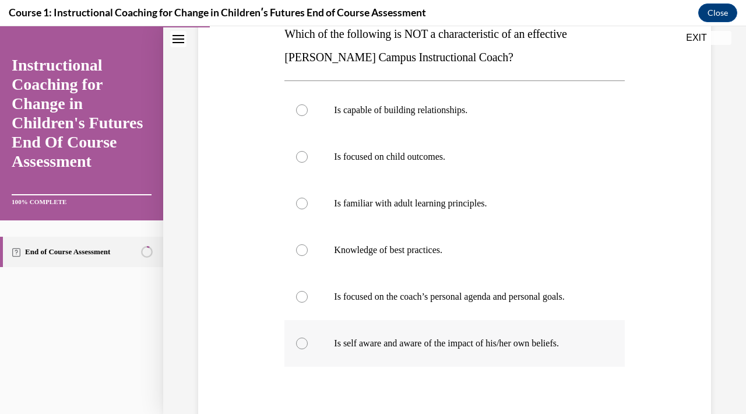
scroll to position [167, 0]
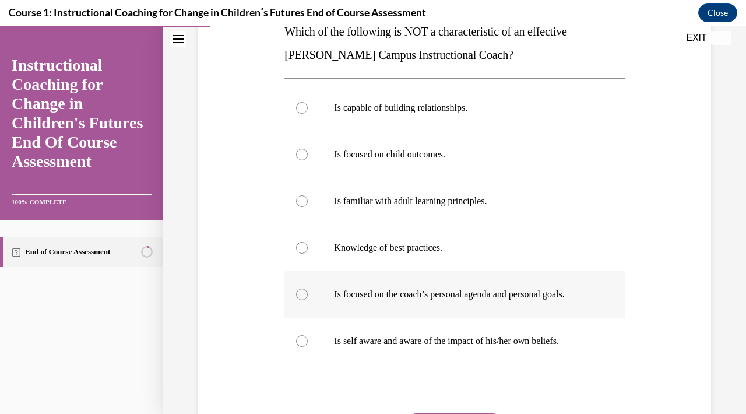
click at [409, 291] on p "Is focused on the coach’s personal agenda and personal goals." at bounding box center [464, 294] width 261 height 12
click at [308, 291] on input "Is focused on the coach’s personal agenda and personal goals." at bounding box center [302, 294] width 12 height 12
radio input "true"
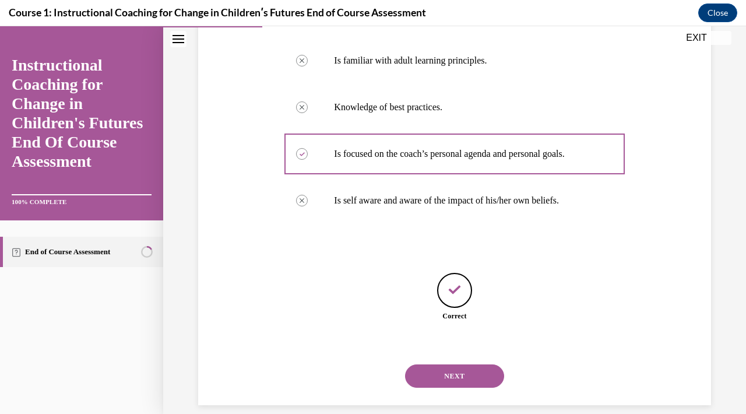
scroll to position [308, 0]
click at [449, 366] on button "NEXT" at bounding box center [454, 374] width 99 height 23
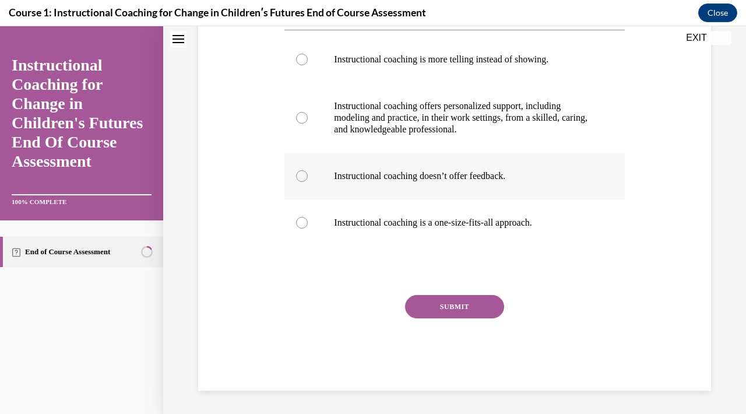
scroll to position [0, 0]
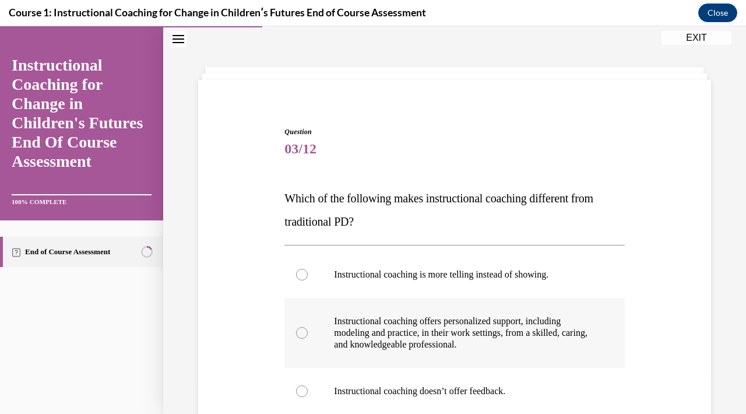
click at [470, 327] on p "Instructional coaching offers personalized support, including modeling and prac…" at bounding box center [464, 332] width 261 height 35
click at [308, 327] on input "Instructional coaching offers personalized support, including modeling and prac…" at bounding box center [302, 333] width 12 height 12
radio input "true"
click at [300, 391] on input "Instructional coaching doesn’t offer feedback." at bounding box center [302, 391] width 12 height 12
radio input "true"
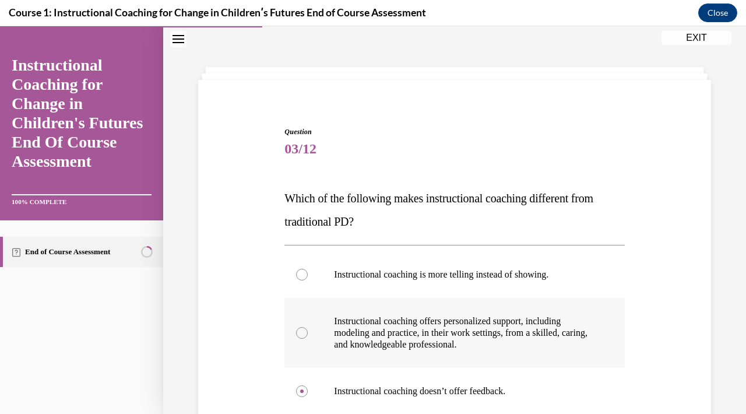
radio input "true"
click at [470, 327] on p "Instructional coaching offers personalized support, including modeling and prac…" at bounding box center [464, 332] width 261 height 35
click at [308, 327] on input "Instructional coaching offers personalized support, including modeling and prac…" at bounding box center [302, 333] width 12 height 12
radio input "true"
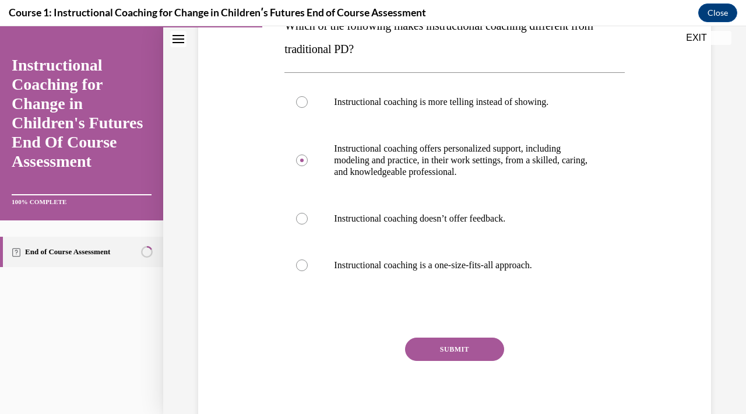
click at [482, 345] on button "SUBMIT" at bounding box center [454, 348] width 99 height 23
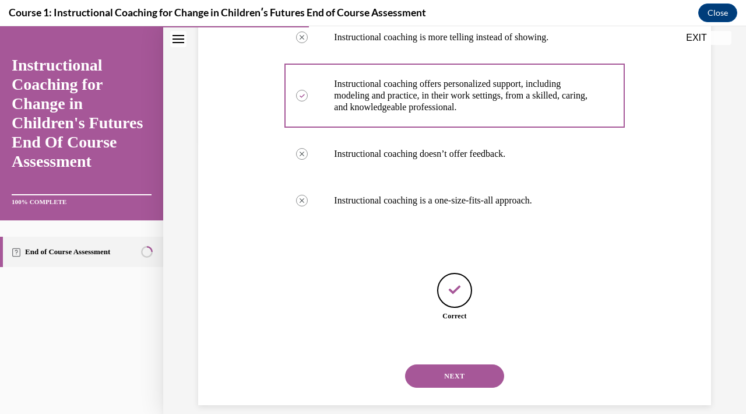
scroll to position [238, 0]
click at [474, 326] on div "Correct" at bounding box center [454, 303] width 340 height 63
click at [469, 363] on button "NEXT" at bounding box center [454, 374] width 99 height 23
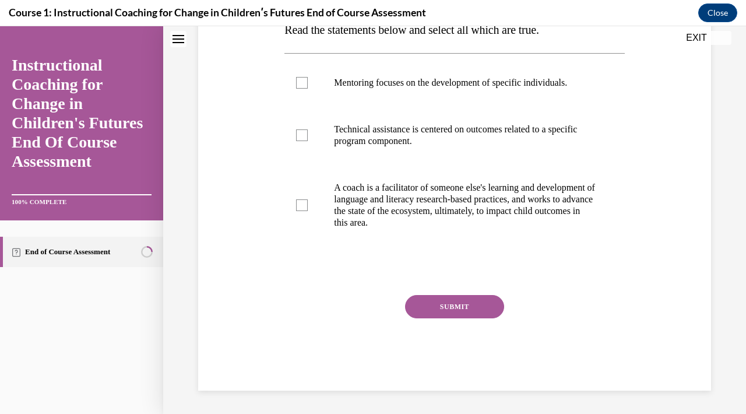
scroll to position [0, 0]
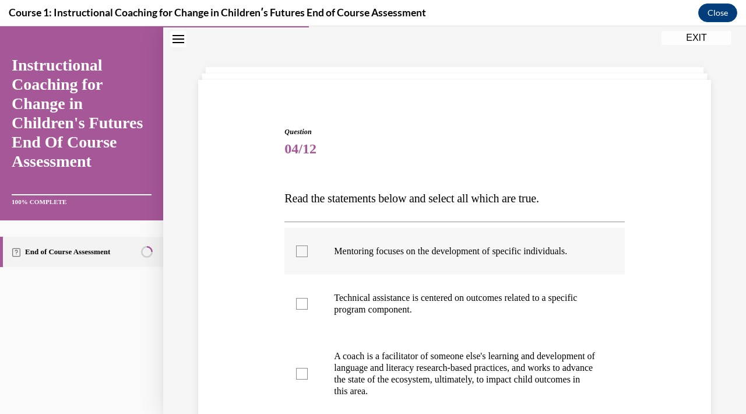
click at [476, 249] on p "Mentoring focuses on the development of specific individuals." at bounding box center [464, 251] width 261 height 12
click at [308, 249] on input "Mentoring focuses on the development of specific individuals." at bounding box center [302, 251] width 12 height 12
checkbox input "true"
click at [471, 302] on p "Technical assistance is centered on outcomes related to a specific program comp…" at bounding box center [464, 303] width 261 height 23
click at [308, 302] on input "Technical assistance is centered on outcomes related to a specific program comp…" at bounding box center [302, 304] width 12 height 12
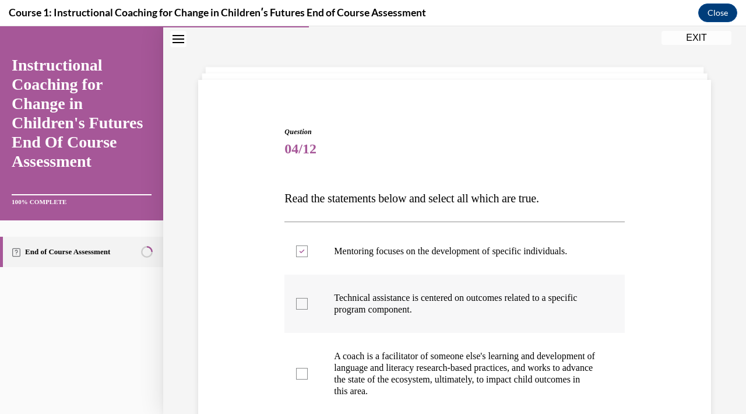
checkbox input "true"
click at [467, 358] on p "A coach is a facilitator of someone else's learning and development of language…" at bounding box center [464, 373] width 261 height 47
click at [308, 368] on input "A coach is a facilitator of someone else's learning and development of language…" at bounding box center [302, 374] width 12 height 12
checkbox input "true"
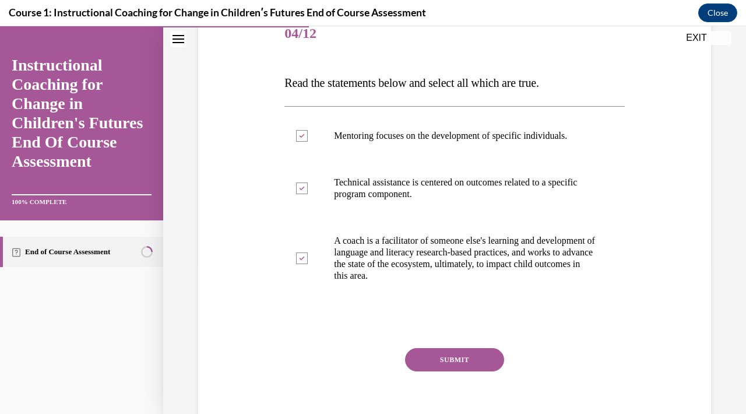
click at [471, 355] on button "SUBMIT" at bounding box center [454, 359] width 99 height 23
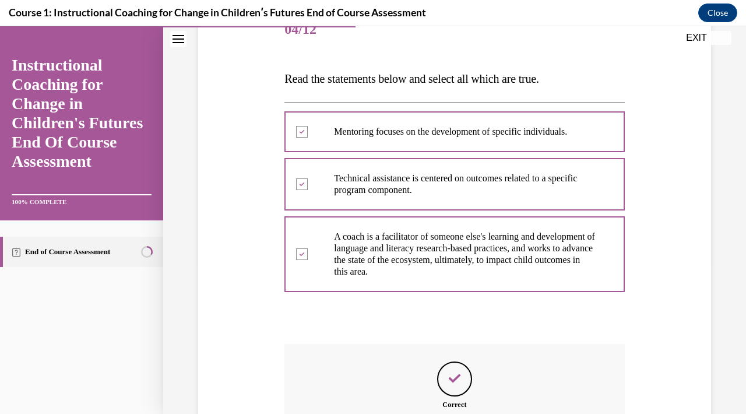
scroll to position [248, 0]
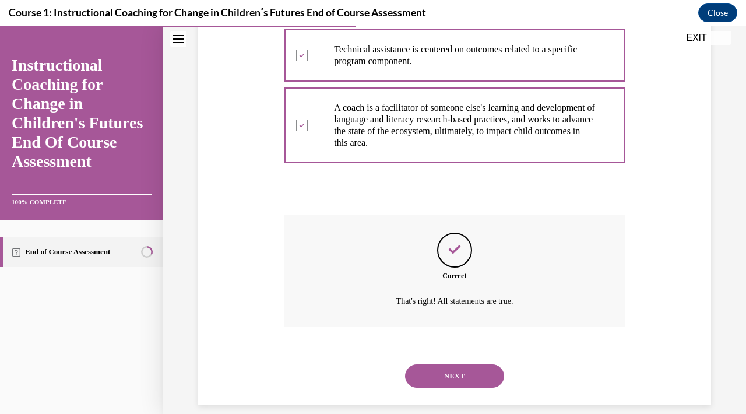
click at [471, 364] on button "NEXT" at bounding box center [454, 375] width 99 height 23
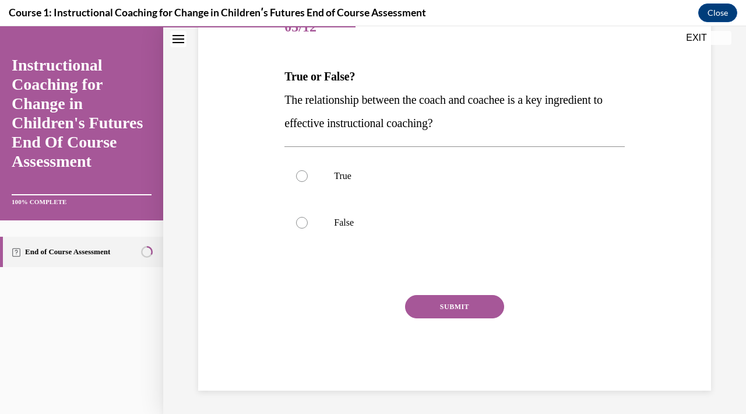
scroll to position [100, 0]
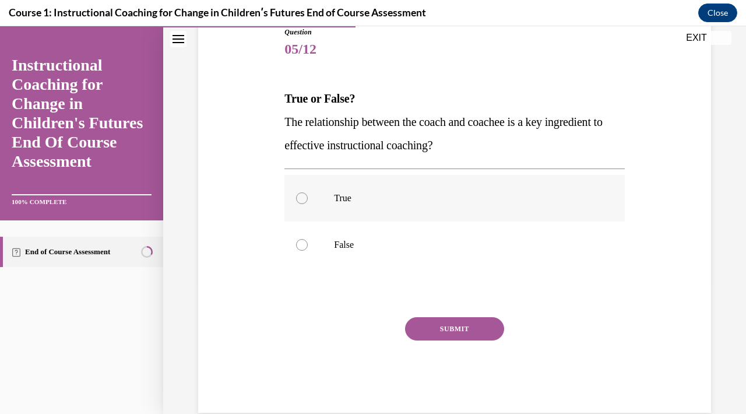
click at [369, 212] on label "True" at bounding box center [454, 198] width 340 height 47
click at [308, 204] on input "True" at bounding box center [302, 198] width 12 height 12
radio input "true"
click at [449, 328] on button "SUBMIT" at bounding box center [454, 328] width 99 height 23
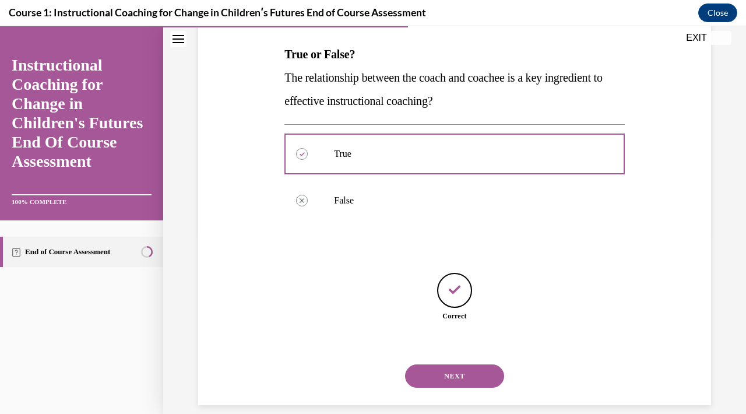
scroll to position [144, 0]
click at [445, 352] on div "NEXT" at bounding box center [454, 375] width 340 height 47
click at [442, 363] on button "NEXT" at bounding box center [454, 374] width 99 height 23
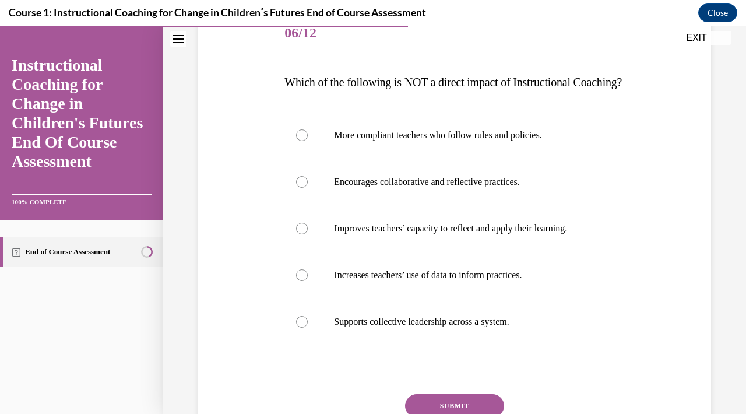
scroll to position [126, 0]
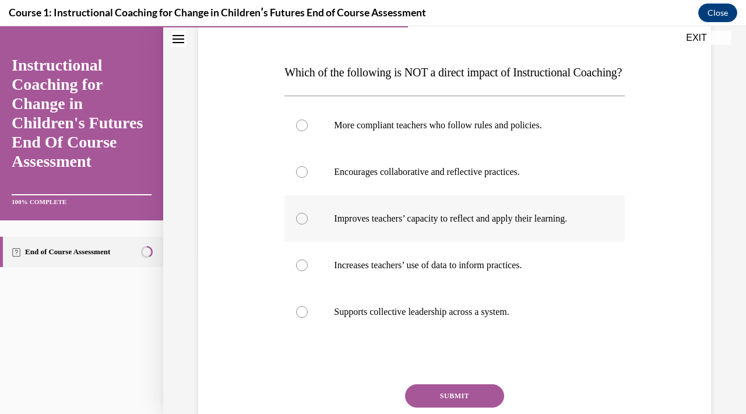
click at [564, 224] on p "Improves teachers’ capacity to reflect and apply their learning." at bounding box center [464, 219] width 261 height 12
click at [308, 224] on input "Improves teachers’ capacity to reflect and apply their learning." at bounding box center [302, 219] width 12 height 12
radio input "true"
click at [478, 407] on button "SUBMIT" at bounding box center [454, 395] width 99 height 23
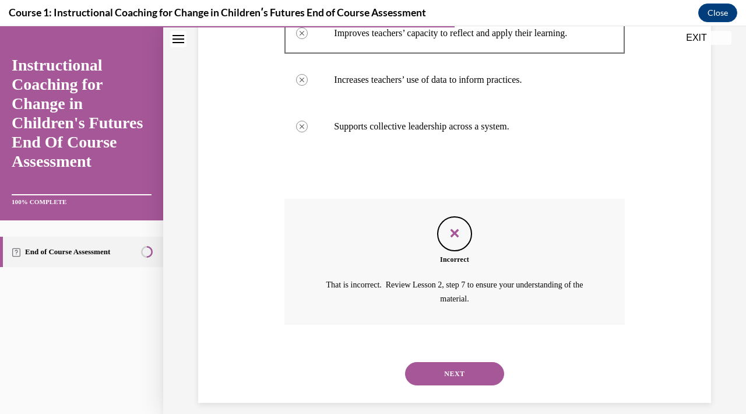
scroll to position [331, 0]
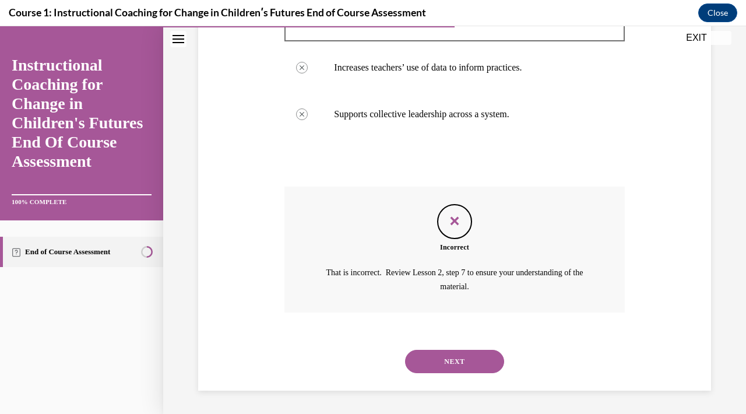
click at [455, 362] on button "NEXT" at bounding box center [454, 361] width 99 height 23
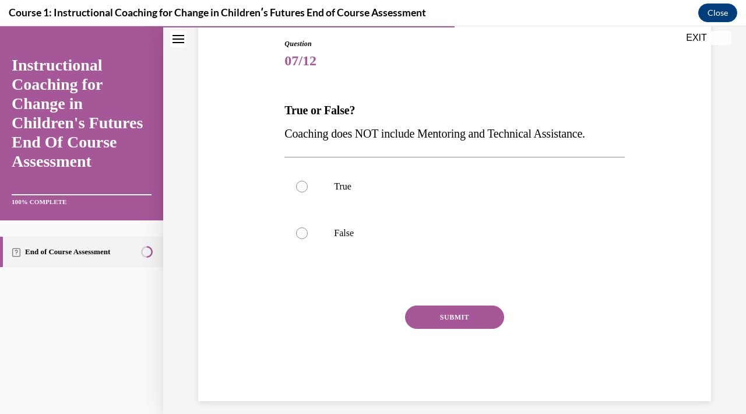
scroll to position [84, 0]
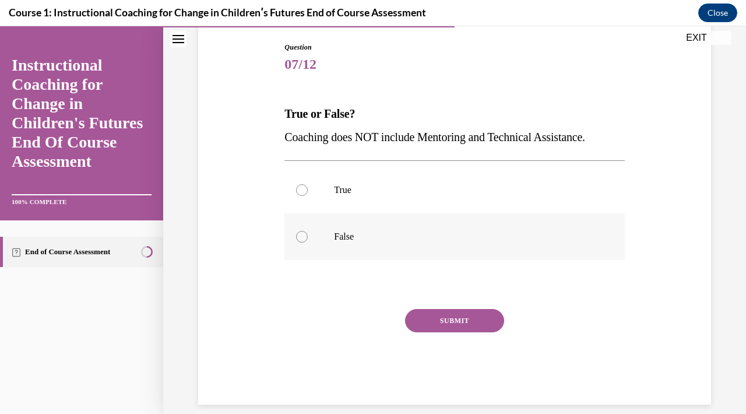
click at [334, 234] on p "False" at bounding box center [464, 237] width 261 height 12
click at [308, 234] on input "False" at bounding box center [302, 237] width 12 height 12
radio input "true"
click at [470, 323] on button "SUBMIT" at bounding box center [454, 320] width 99 height 23
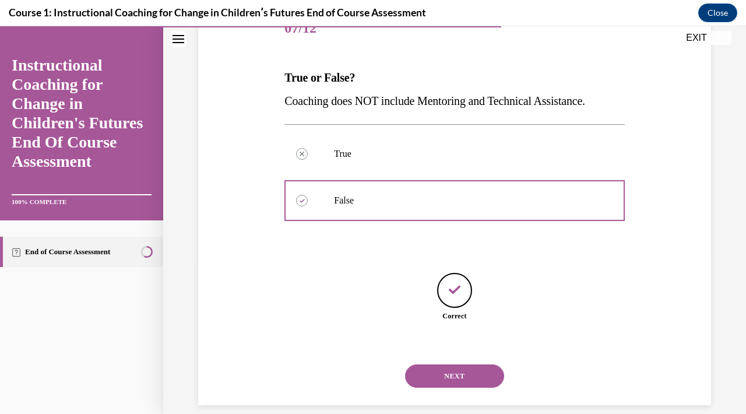
scroll to position [121, 0]
click at [458, 363] on button "NEXT" at bounding box center [454, 374] width 99 height 23
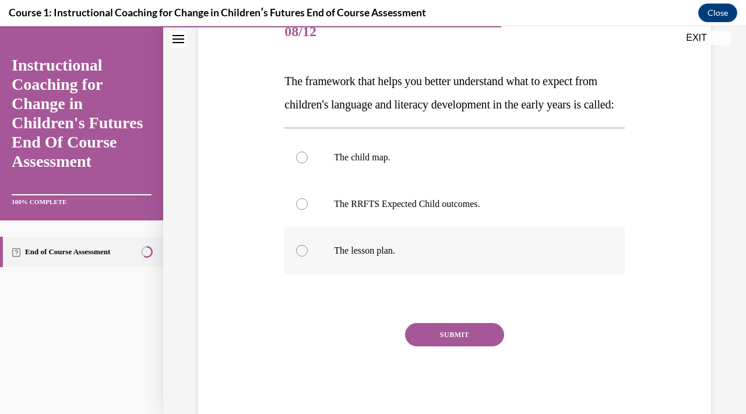
click at [447, 255] on label "The lesson plan." at bounding box center [454, 250] width 340 height 47
click at [308, 255] on input "The lesson plan." at bounding box center [302, 251] width 12 height 12
radio input "true"
click at [439, 227] on label "The RRFTS Expected Child outcomes." at bounding box center [454, 204] width 340 height 47
click at [308, 210] on input "The RRFTS Expected Child outcomes." at bounding box center [302, 204] width 12 height 12
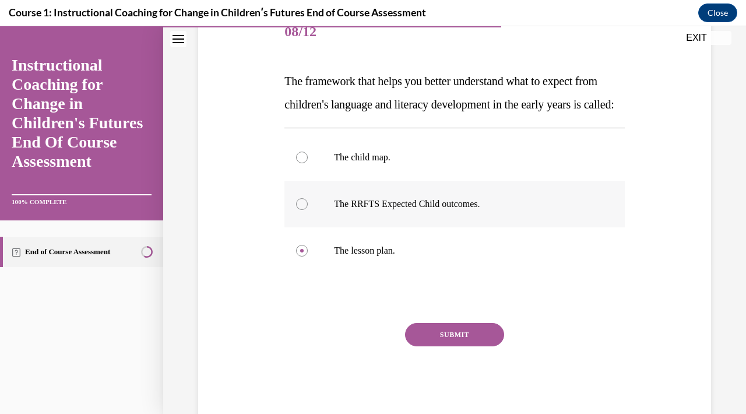
radio input "true"
click at [440, 375] on div "SUBMIT" at bounding box center [454, 352] width 340 height 58
click at [532, 341] on div "Question 08/12 The framework that helps you better understand what to expect fr…" at bounding box center [454, 213] width 340 height 409
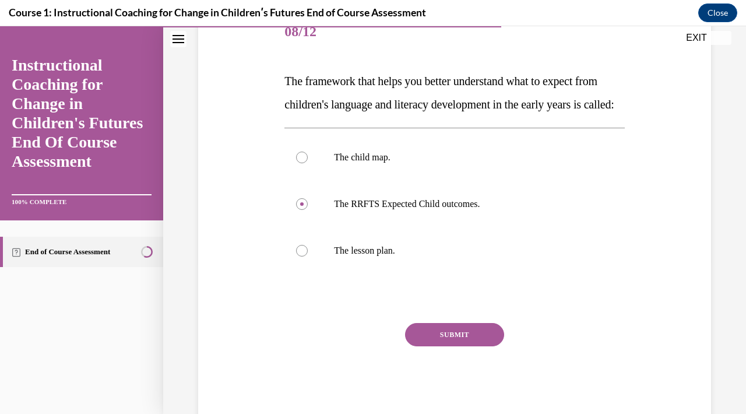
click at [475, 381] on div "SUBMIT" at bounding box center [454, 352] width 340 height 58
click at [597, 181] on label "The child map." at bounding box center [454, 157] width 340 height 47
click at [308, 163] on input "The child map." at bounding box center [302, 157] width 12 height 12
radio input "true"
click at [521, 267] on label "The lesson plan." at bounding box center [454, 250] width 340 height 47
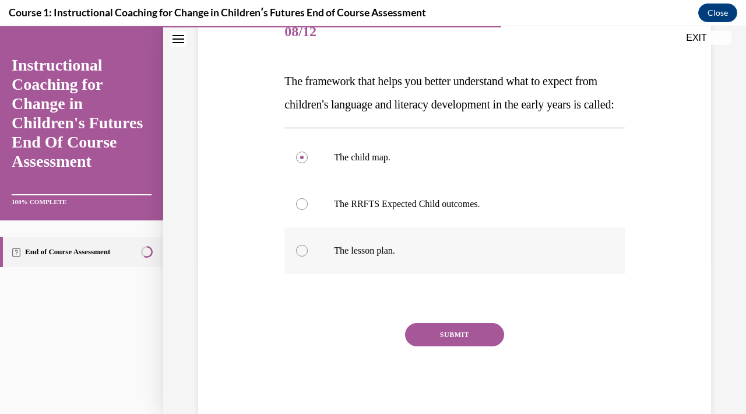
click at [308, 256] on input "The lesson plan." at bounding box center [302, 251] width 12 height 12
radio input "true"
click at [521, 263] on label "The lesson plan." at bounding box center [454, 250] width 340 height 47
click at [308, 256] on input "The lesson plan." at bounding box center [302, 251] width 12 height 12
click at [522, 256] on label "The lesson plan." at bounding box center [454, 250] width 340 height 47
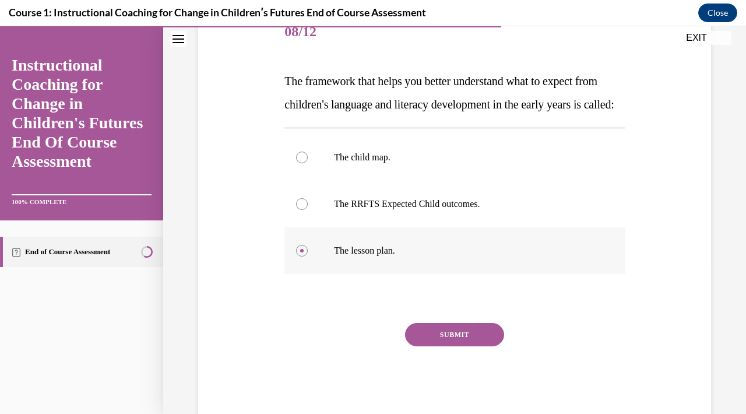
click at [308, 256] on input "The lesson plan." at bounding box center [302, 251] width 12 height 12
click at [524, 227] on label "The RRFTS Expected Child outcomes." at bounding box center [454, 204] width 340 height 47
click at [308, 210] on input "The RRFTS Expected Child outcomes." at bounding box center [302, 204] width 12 height 12
radio input "true"
click at [470, 381] on div "SUBMIT" at bounding box center [454, 352] width 340 height 58
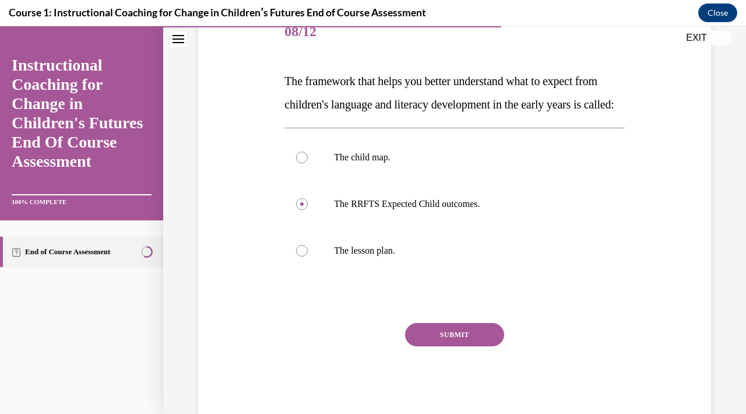
click at [470, 381] on div "SUBMIT" at bounding box center [454, 352] width 340 height 58
click at [454, 378] on div "SUBMIT" at bounding box center [454, 352] width 340 height 58
click at [418, 256] on label "The lesson plan." at bounding box center [454, 250] width 340 height 47
click at [308, 256] on input "The lesson plan." at bounding box center [302, 251] width 12 height 12
radio input "true"
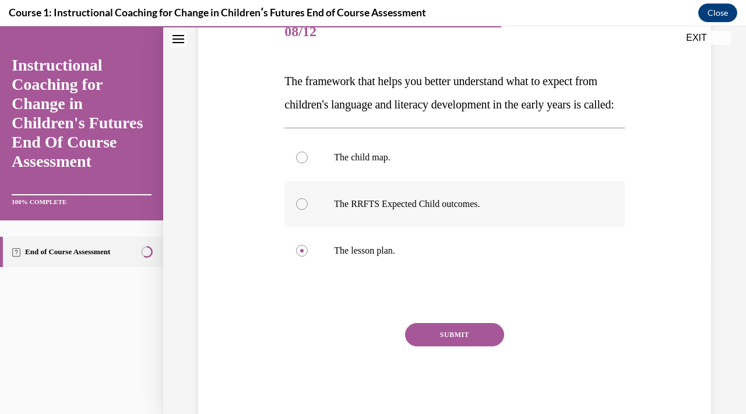
click at [419, 227] on label "The RRFTS Expected Child outcomes." at bounding box center [454, 204] width 340 height 47
click at [308, 210] on input "The RRFTS Expected Child outcomes." at bounding box center [302, 204] width 12 height 12
radio input "true"
click at [422, 376] on div "SUBMIT" at bounding box center [454, 352] width 340 height 58
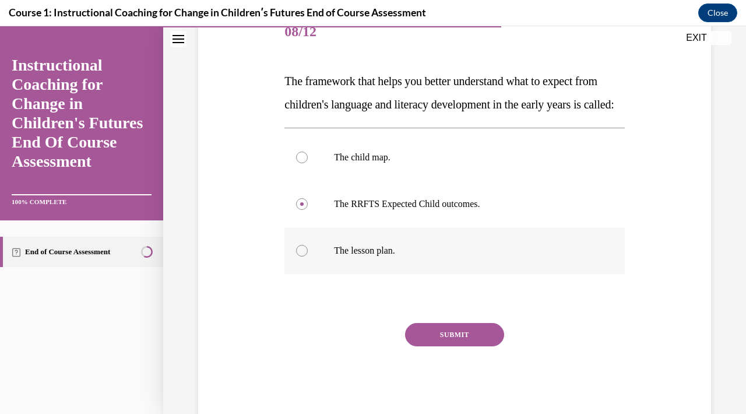
click at [405, 274] on label "The lesson plan." at bounding box center [454, 250] width 340 height 47
click at [308, 256] on input "The lesson plan." at bounding box center [302, 251] width 12 height 12
radio input "true"
click at [427, 381] on div "SUBMIT" at bounding box center [454, 352] width 340 height 58
click at [428, 381] on div "SUBMIT" at bounding box center [454, 352] width 340 height 58
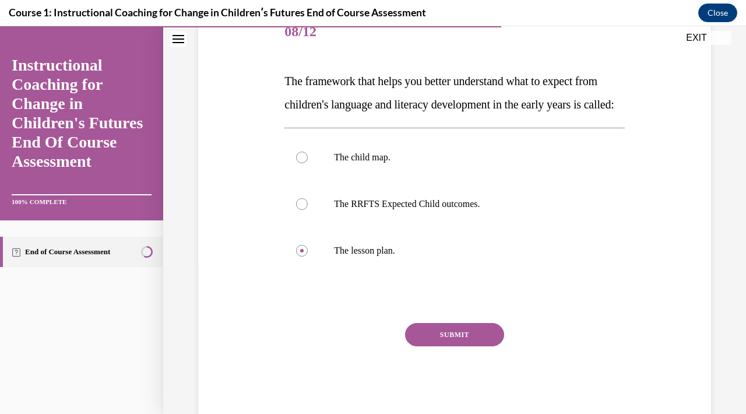
click at [428, 381] on div "SUBMIT" at bounding box center [454, 352] width 340 height 58
drag, startPoint x: 428, startPoint y: 386, endPoint x: 409, endPoint y: 164, distance: 222.2
click at [406, 173] on div "Question 08/12 The framework that helps you better understand what to expect fr…" at bounding box center [454, 213] width 340 height 409
click at [629, 153] on div "Question 08/12 The framework that helps you better understand what to expect fr…" at bounding box center [454, 196] width 518 height 444
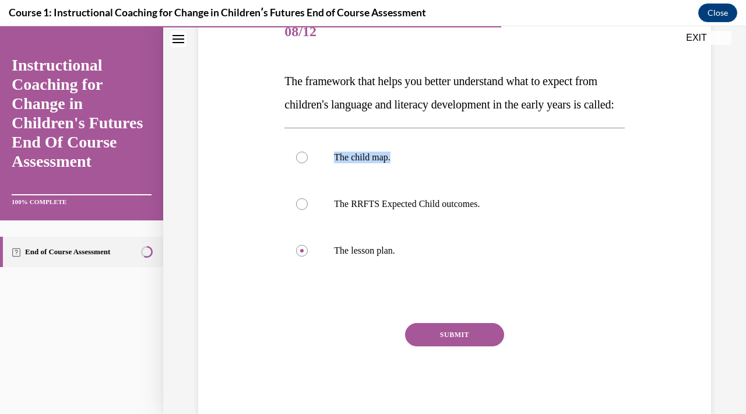
click at [629, 153] on div "Question 08/12 The framework that helps you better understand what to expect fr…" at bounding box center [454, 196] width 518 height 444
click at [372, 217] on label "The RRFTS Expected Child outcomes." at bounding box center [454, 204] width 340 height 47
click at [308, 210] on input "The RRFTS Expected Child outcomes." at bounding box center [302, 204] width 12 height 12
radio input "true"
click at [372, 227] on label "The RRFTS Expected Child outcomes." at bounding box center [454, 204] width 340 height 47
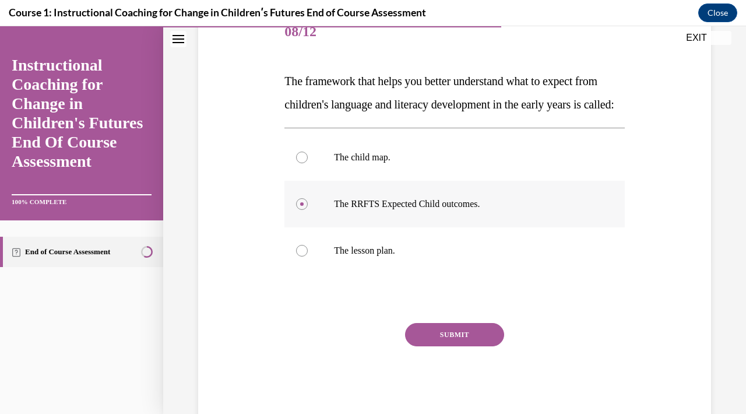
click at [308, 210] on input "The RRFTS Expected Child outcomes." at bounding box center [302, 204] width 12 height 12
click at [433, 372] on div "SUBMIT" at bounding box center [454, 352] width 340 height 58
click at [432, 381] on div "SUBMIT" at bounding box center [454, 352] width 340 height 58
click at [333, 227] on label "The RRFTS Expected Child outcomes." at bounding box center [454, 204] width 340 height 47
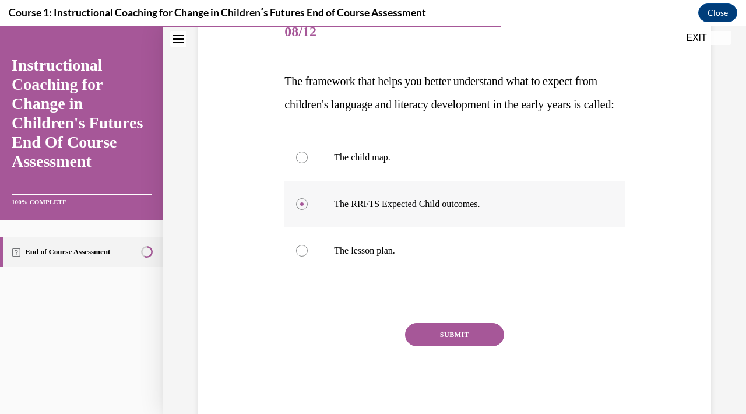
click at [308, 210] on input "The RRFTS Expected Child outcomes." at bounding box center [302, 204] width 12 height 12
click at [333, 227] on label "The RRFTS Expected Child outcomes." at bounding box center [454, 204] width 340 height 47
click at [308, 210] on input "The RRFTS Expected Child outcomes." at bounding box center [302, 204] width 12 height 12
click at [433, 381] on div "SUBMIT" at bounding box center [454, 352] width 340 height 58
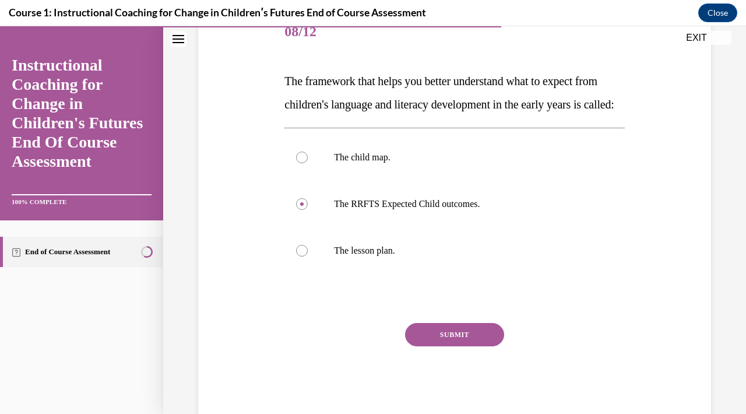
click at [433, 381] on div "SUBMIT" at bounding box center [454, 352] width 340 height 58
click at [409, 346] on button "SUBMIT" at bounding box center [454, 334] width 99 height 23
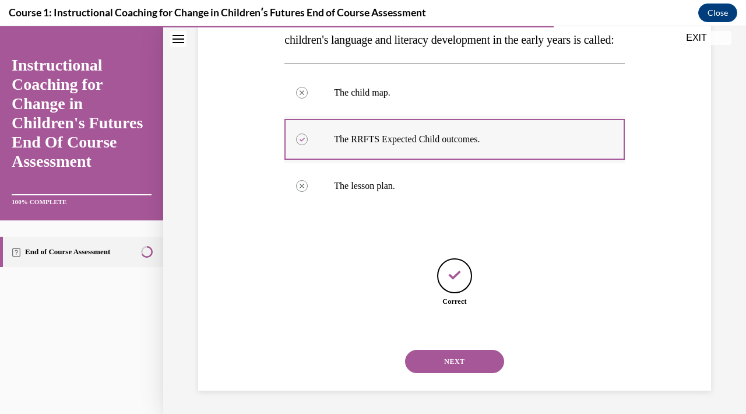
scroll to position [191, 0]
click at [440, 356] on button "NEXT" at bounding box center [454, 361] width 99 height 23
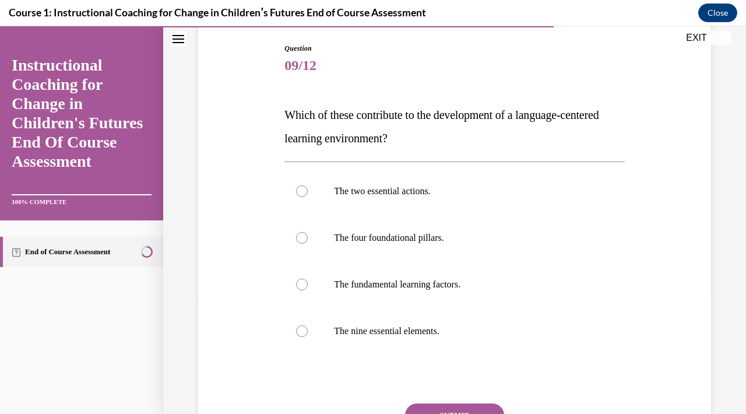
scroll to position [87, 0]
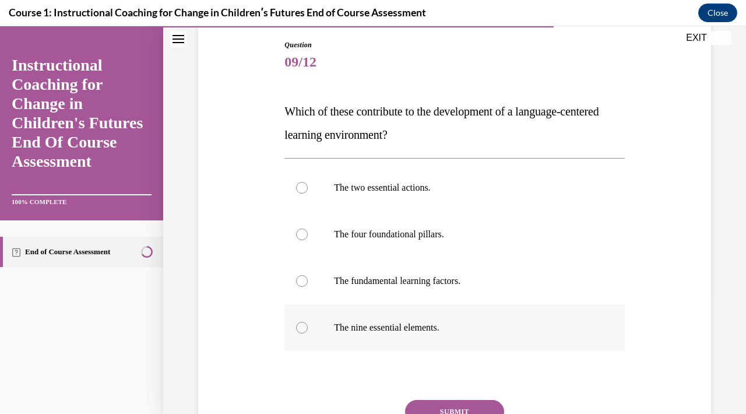
click at [389, 324] on p "The nine essential elements." at bounding box center [464, 328] width 261 height 12
click at [308, 324] on input "The nine essential elements." at bounding box center [302, 328] width 12 height 12
radio input "true"
click at [435, 413] on button "SUBMIT" at bounding box center [454, 411] width 99 height 23
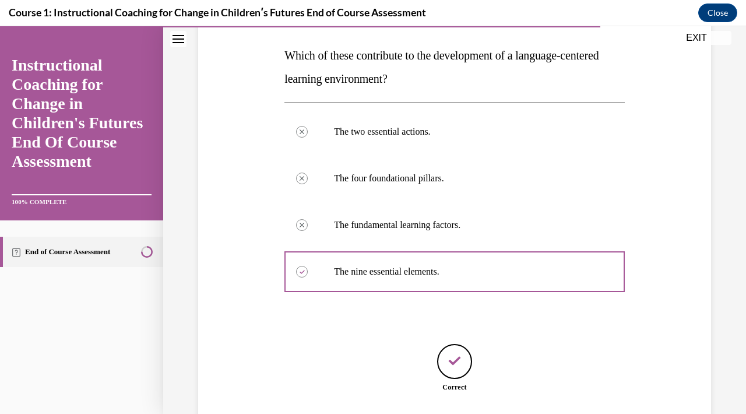
scroll to position [214, 0]
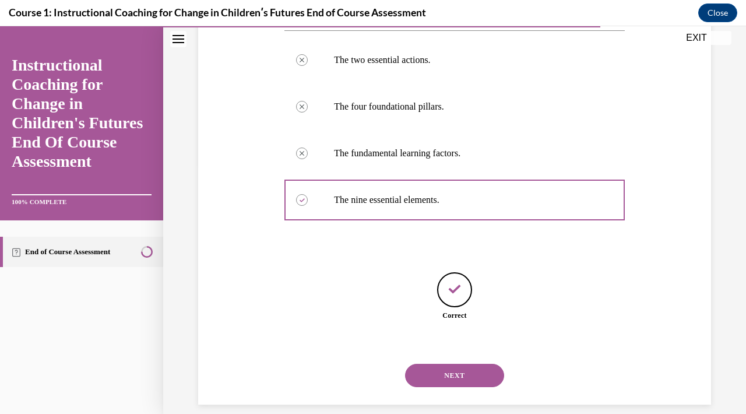
click at [447, 369] on button "NEXT" at bounding box center [454, 374] width 99 height 23
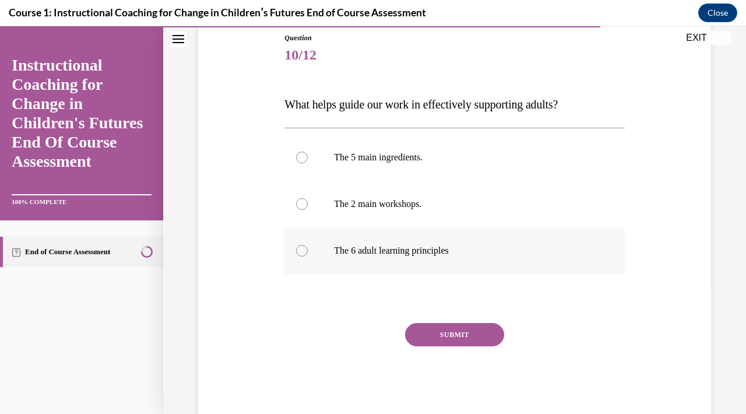
click at [437, 250] on p "The 6 adult learning principles" at bounding box center [464, 251] width 261 height 12
click at [308, 250] on input "The 6 adult learning principles" at bounding box center [302, 251] width 12 height 12
radio input "true"
click at [443, 334] on button "SUBMIT" at bounding box center [454, 334] width 99 height 23
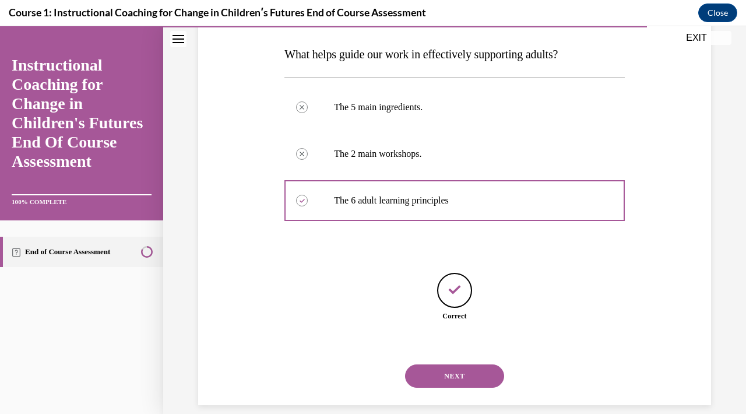
scroll to position [144, 0]
click at [443, 363] on button "NEXT" at bounding box center [454, 374] width 99 height 23
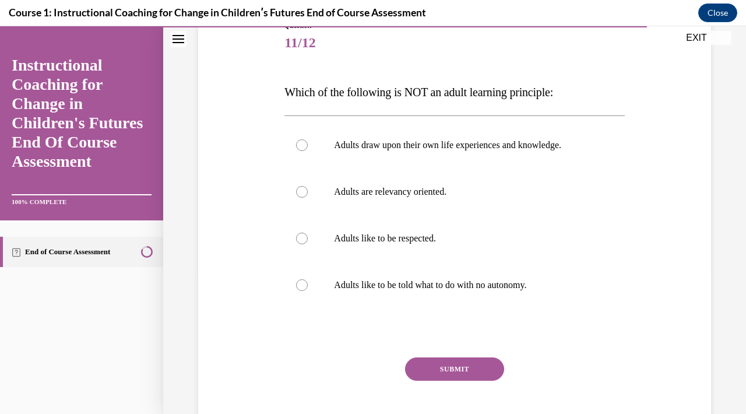
scroll to position [109, 0]
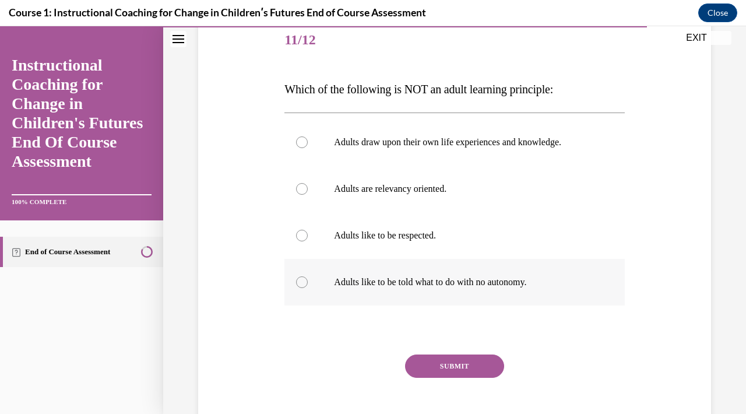
click at [475, 276] on label "Adults like to be told what to do with no autonomy." at bounding box center [454, 282] width 340 height 47
click at [308, 276] on input "Adults like to be told what to do with no autonomy." at bounding box center [302, 282] width 12 height 12
radio input "true"
click at [461, 358] on button "SUBMIT" at bounding box center [454, 365] width 99 height 23
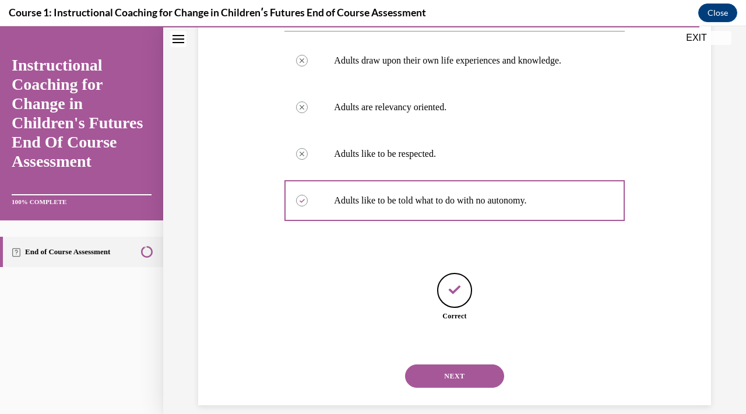
scroll to position [191, 0]
click at [457, 363] on button "NEXT" at bounding box center [454, 374] width 99 height 23
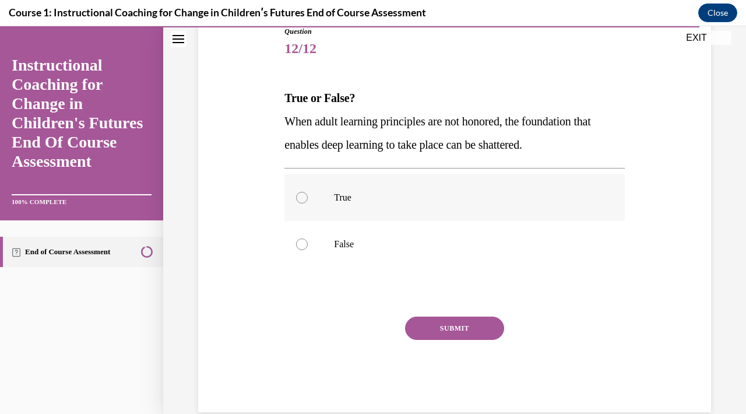
click at [414, 216] on label "True" at bounding box center [454, 197] width 340 height 47
click at [308, 203] on input "True" at bounding box center [302, 198] width 12 height 12
radio input "true"
click at [439, 331] on button "SUBMIT" at bounding box center [454, 327] width 99 height 23
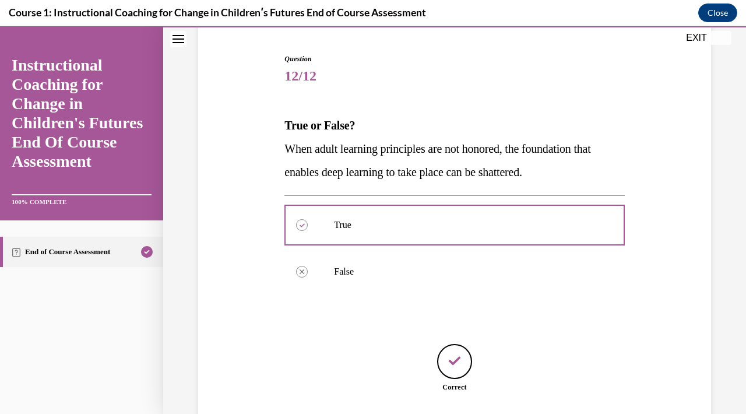
scroll to position [144, 0]
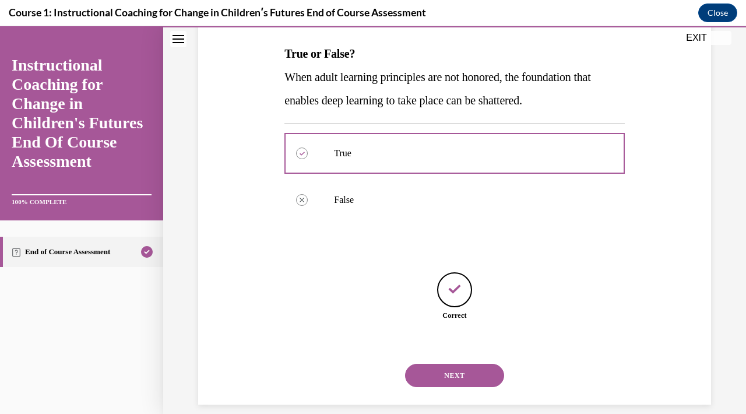
click at [438, 363] on button "NEXT" at bounding box center [454, 374] width 99 height 23
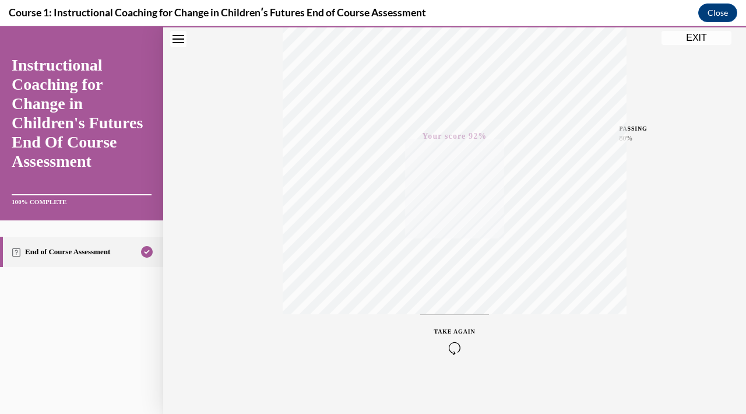
scroll to position [174, 0]
click at [711, 40] on button "EXIT" at bounding box center [696, 38] width 70 height 14
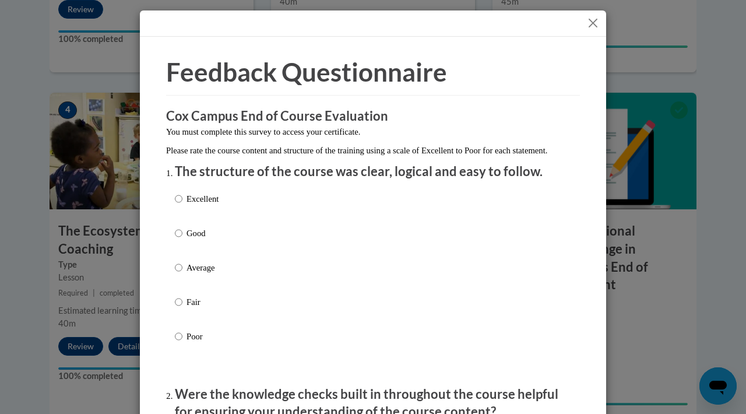
click at [209, 285] on label "Average" at bounding box center [197, 276] width 44 height 31
click at [182, 274] on input "Average" at bounding box center [179, 267] width 8 height 13
radio input "true"
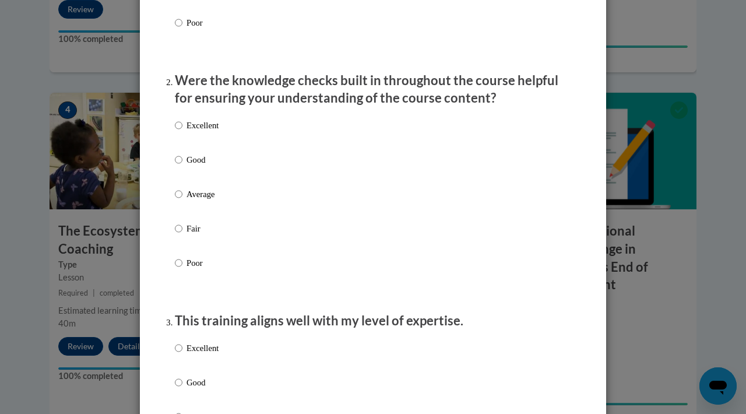
scroll to position [315, 0]
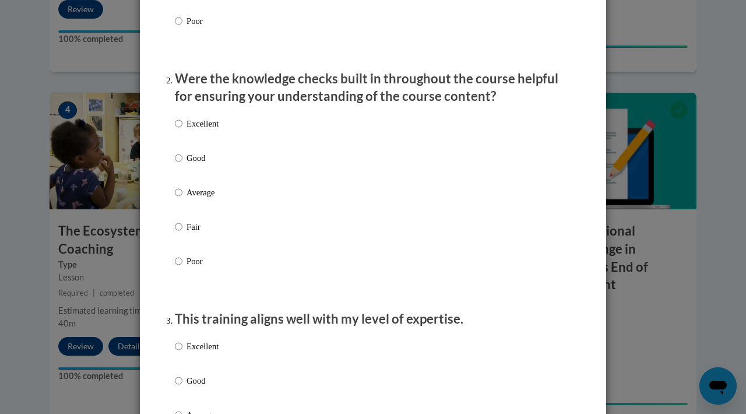
click at [275, 213] on div "Excellent Good Average Fair Poor" at bounding box center [373, 206] width 396 height 190
click at [276, 207] on div "Excellent Good Average Fair Poor" at bounding box center [373, 206] width 396 height 190
click at [190, 199] on p "Average" at bounding box center [202, 192] width 32 height 13
click at [182, 199] on input "Average" at bounding box center [179, 192] width 8 height 13
radio input "true"
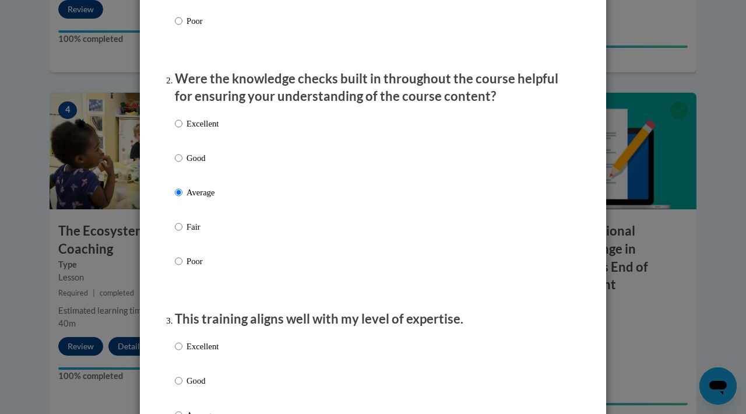
click at [186, 387] on p "Good" at bounding box center [202, 380] width 32 height 13
click at [182, 387] on input "Good" at bounding box center [179, 380] width 8 height 13
radio input "true"
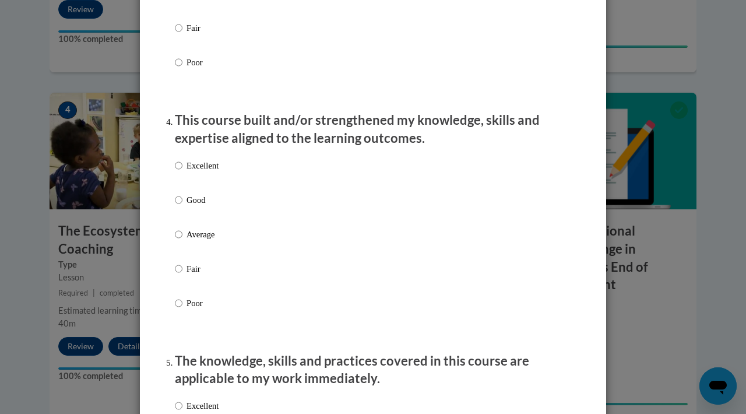
scroll to position [738, 0]
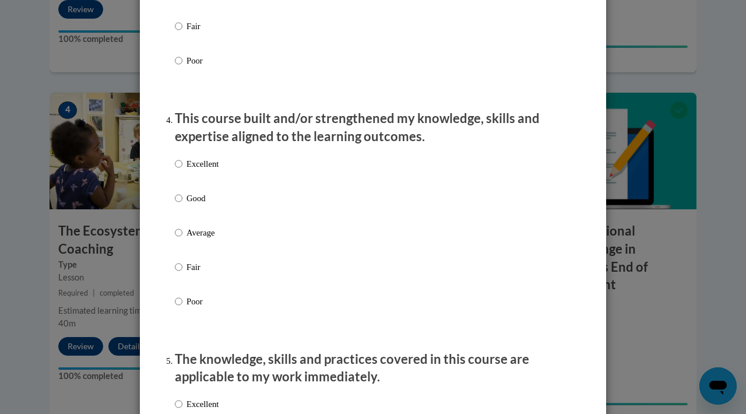
click at [183, 281] on label "Fair" at bounding box center [197, 275] width 44 height 31
click at [182, 273] on input "Fair" at bounding box center [179, 266] width 8 height 13
radio input "true"
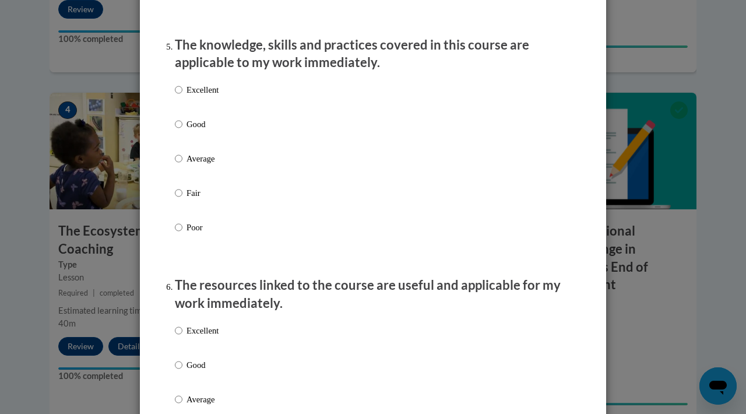
scroll to position [1070, 0]
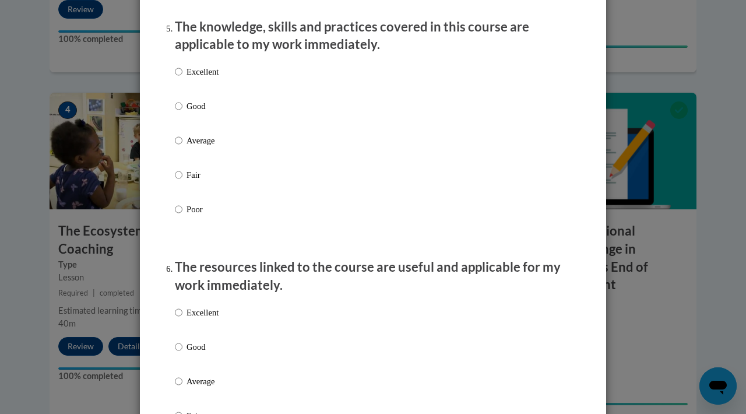
click at [186, 181] on p "Fair" at bounding box center [202, 174] width 32 height 13
click at [182, 181] on input "Fair" at bounding box center [179, 174] width 8 height 13
radio input "true"
click at [187, 381] on p "Average" at bounding box center [202, 381] width 32 height 13
click at [182, 381] on input "Average" at bounding box center [179, 381] width 8 height 13
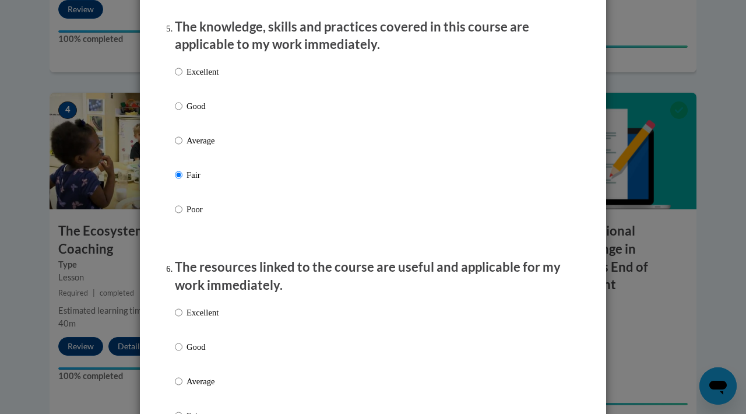
radio input "true"
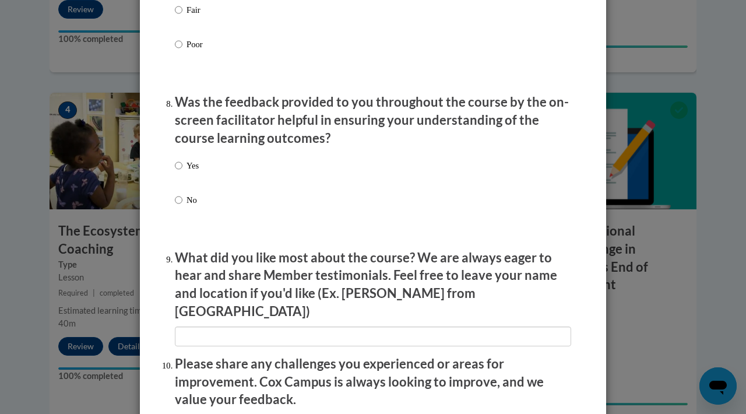
scroll to position [1734, 0]
click at [180, 15] on label "Fair" at bounding box center [197, 18] width 44 height 31
click at [180, 15] on input "Fair" at bounding box center [179, 9] width 8 height 13
radio input "true"
click at [178, 203] on label "No" at bounding box center [187, 208] width 24 height 31
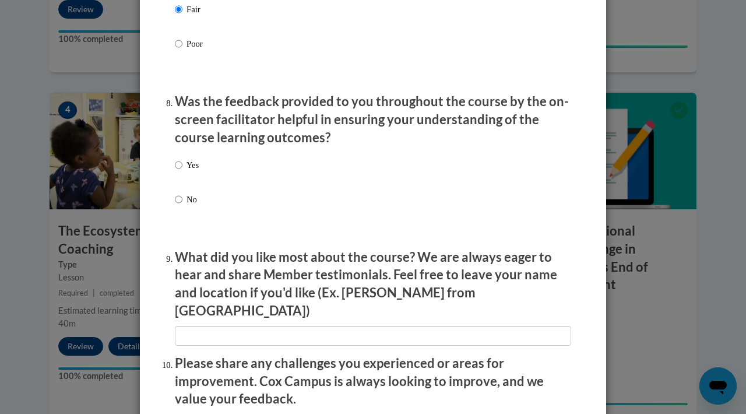
click at [178, 203] on input "No" at bounding box center [179, 199] width 8 height 13
radio input "true"
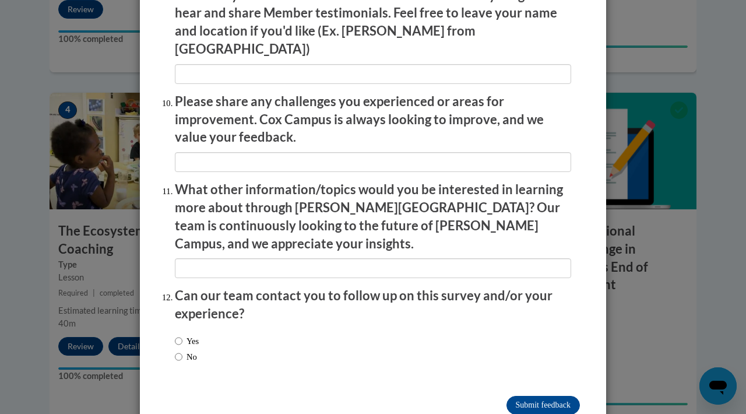
scroll to position [1993, 0]
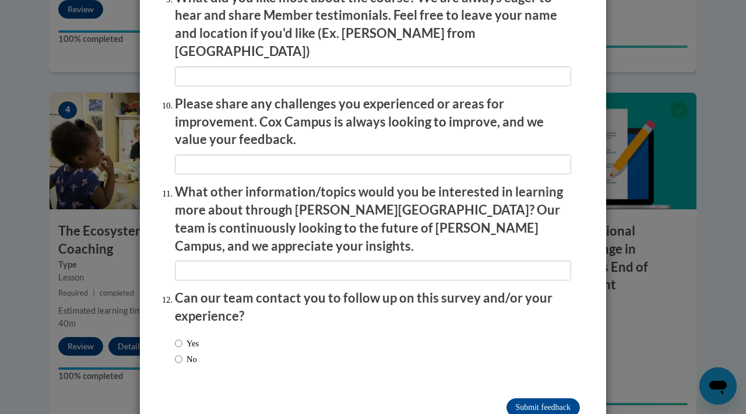
click at [175, 352] on input "No" at bounding box center [179, 358] width 8 height 13
radio input "true"
click at [527, 398] on input "Submit feedback" at bounding box center [542, 407] width 73 height 19
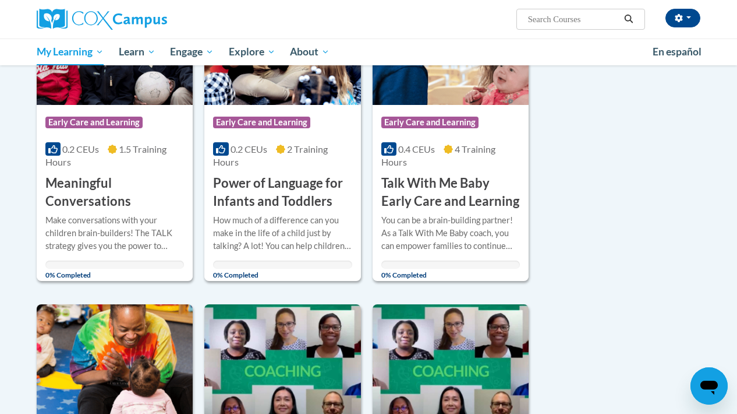
scroll to position [213, 0]
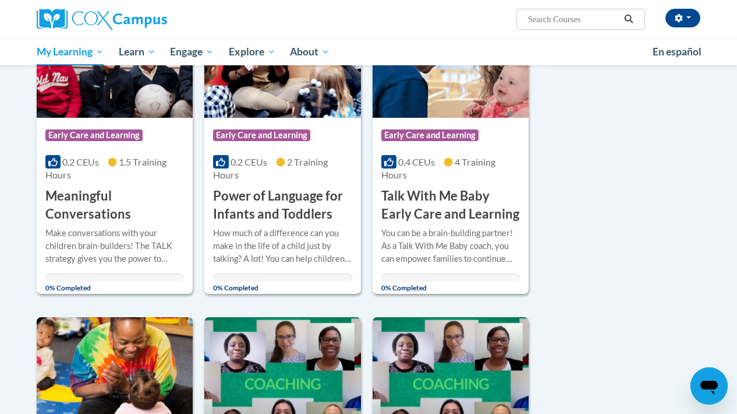
click at [107, 173] on div "0.2 CEUs 1.5 Training Hours" at bounding box center [114, 169] width 139 height 26
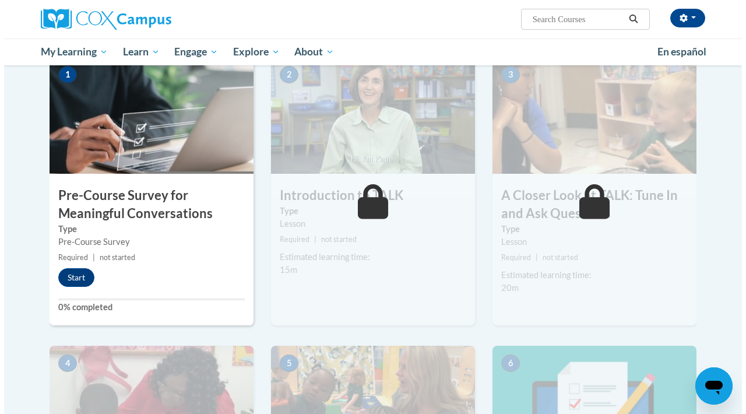
scroll to position [243, 0]
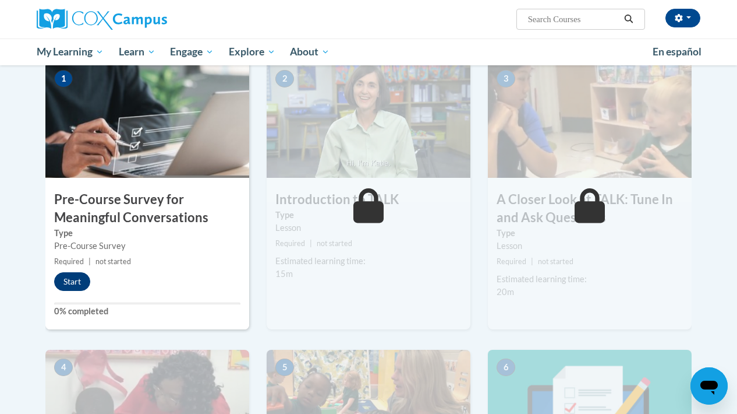
click at [79, 283] on button "Start" at bounding box center [72, 281] width 36 height 19
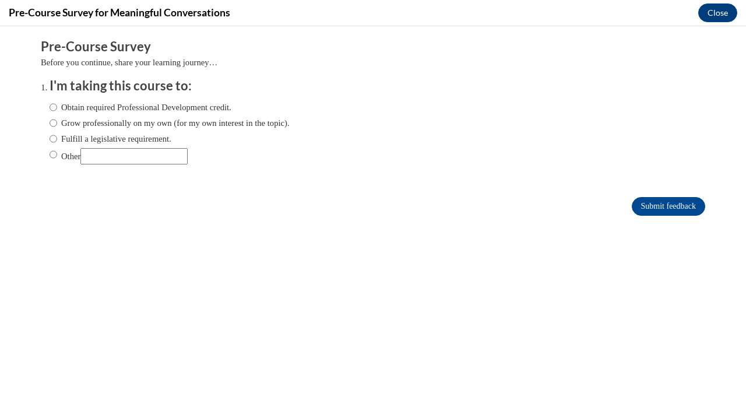
scroll to position [0, 0]
click at [136, 105] on label "Obtain required Professional Development credit." at bounding box center [141, 107] width 182 height 13
click at [57, 105] on input "Obtain required Professional Development credit." at bounding box center [54, 107] width 8 height 13
radio input "true"
click at [635, 202] on input "Submit feedback" at bounding box center [667, 206] width 73 height 19
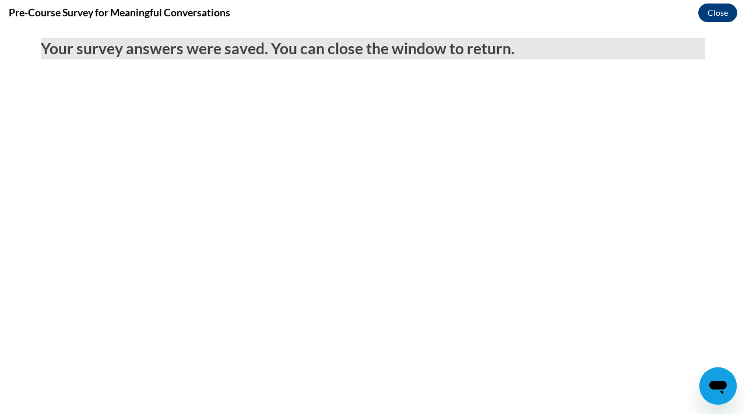
click at [713, 17] on button "Close" at bounding box center [717, 12] width 39 height 19
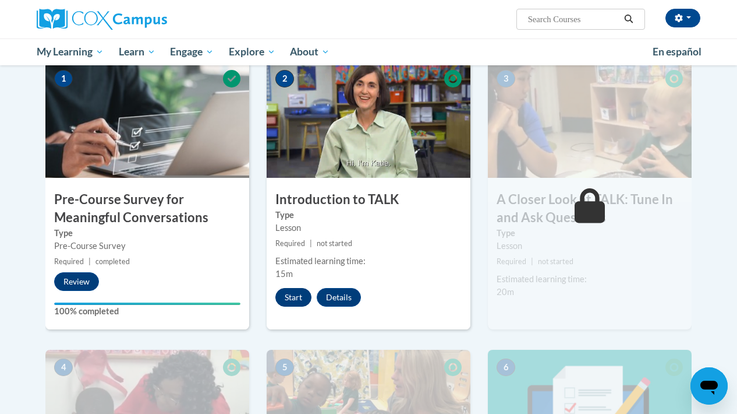
click at [295, 295] on button "Start" at bounding box center [294, 297] width 36 height 19
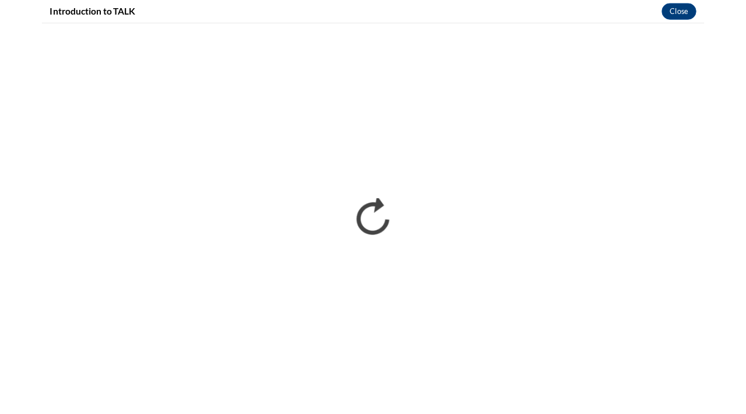
scroll to position [243, 0]
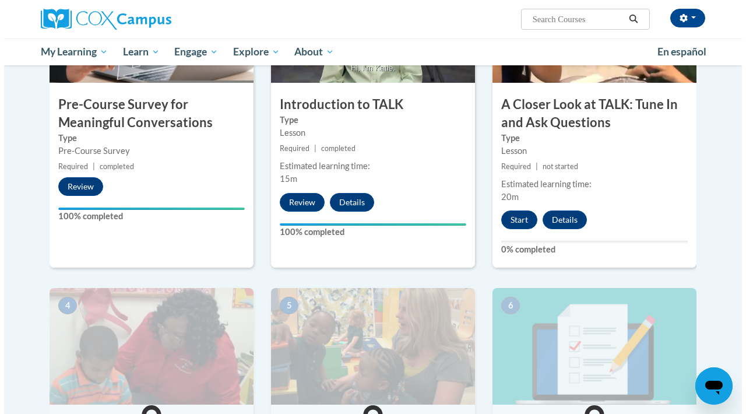
scroll to position [341, 0]
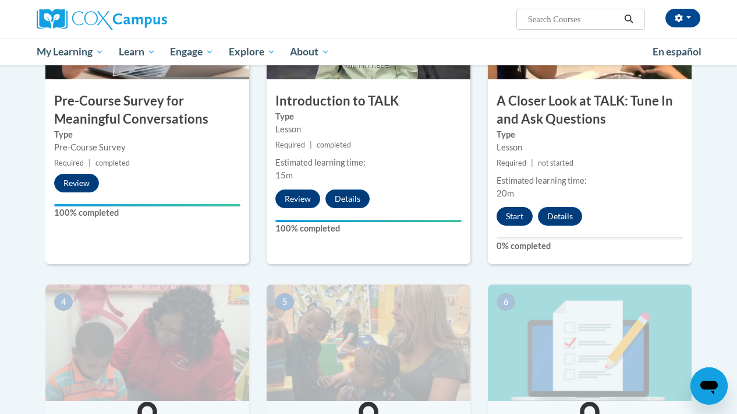
click at [521, 213] on button "Start" at bounding box center [515, 216] width 36 height 19
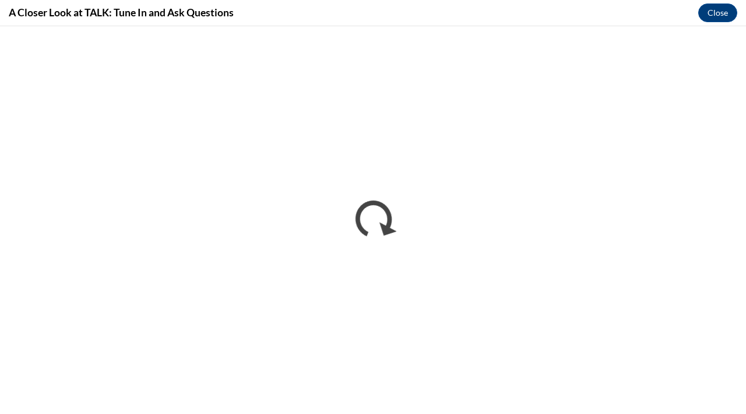
scroll to position [0, 0]
